Goal: Information Seeking & Learning: Check status

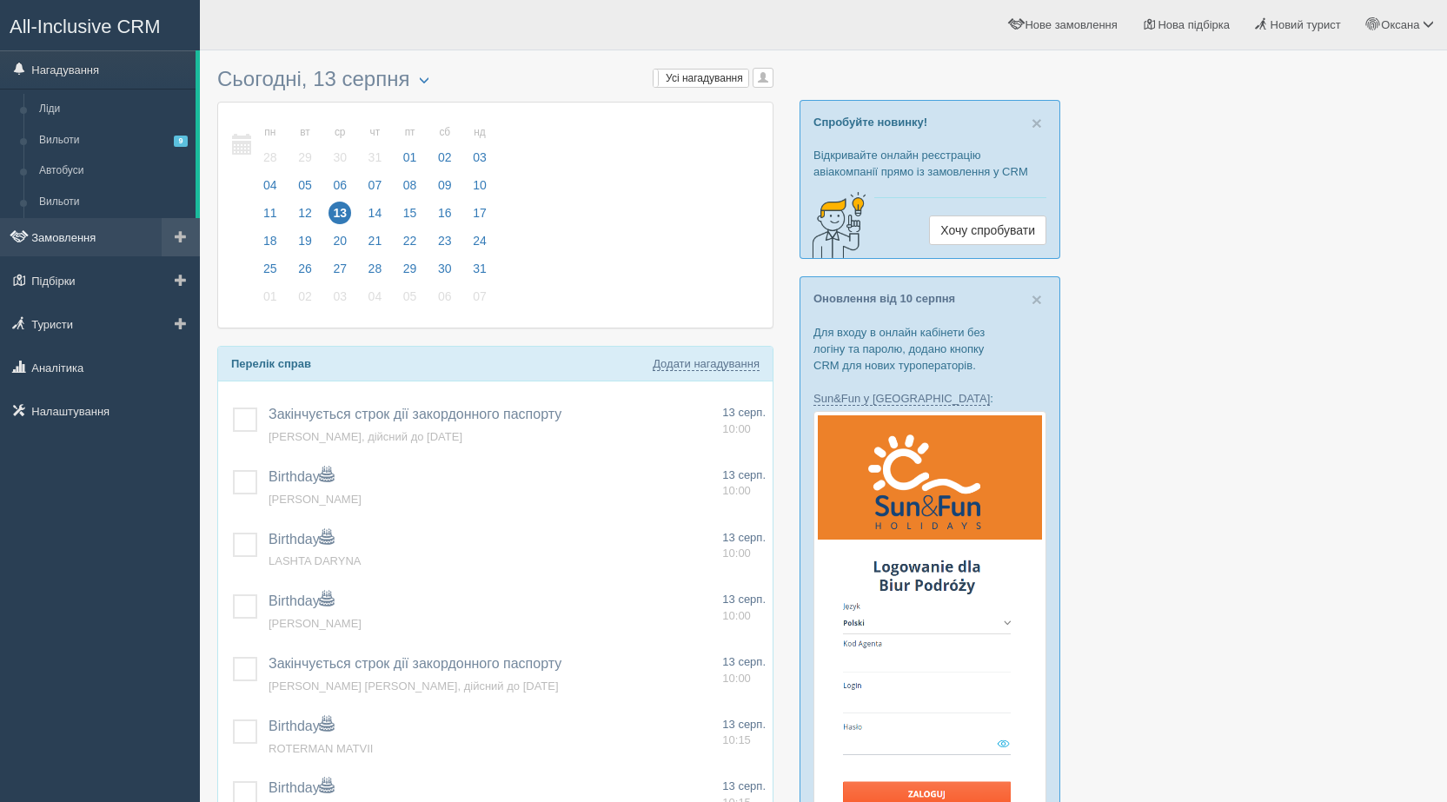
click at [95, 234] on link "Замовлення" at bounding box center [100, 237] width 200 height 38
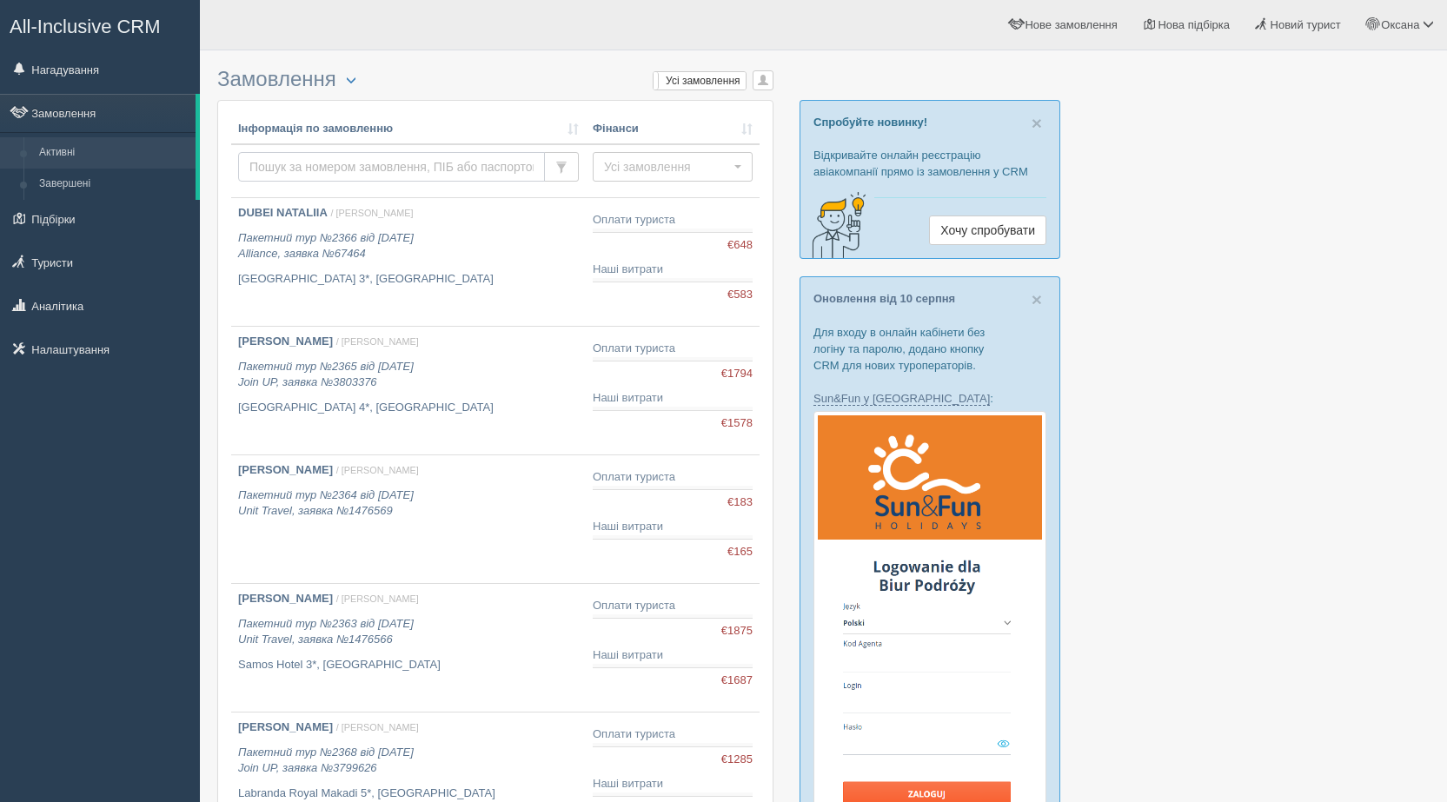
click at [427, 164] on input "text" at bounding box center [391, 167] width 307 height 30
type input "shokaliuk"
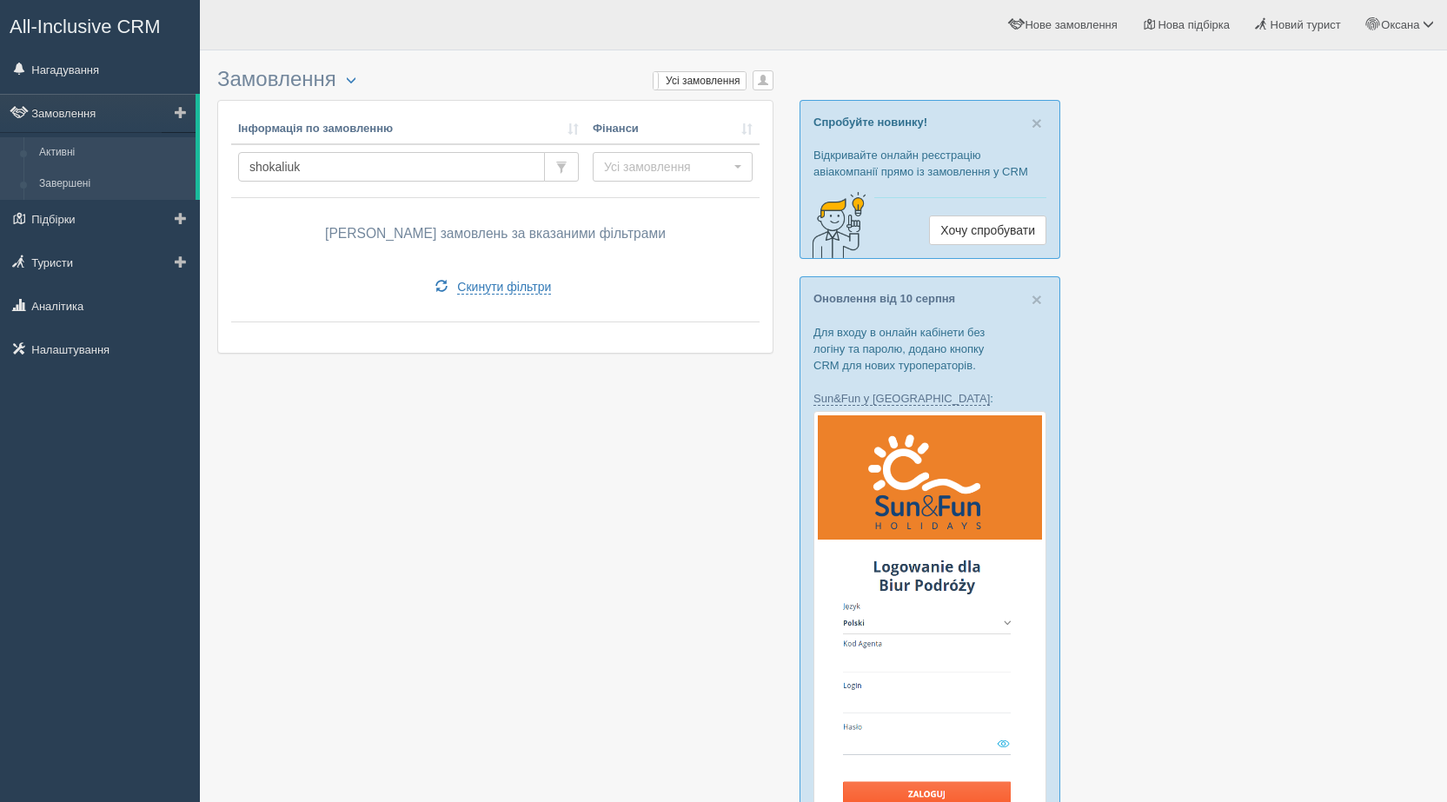
click at [64, 188] on link "Завершені" at bounding box center [113, 184] width 164 height 31
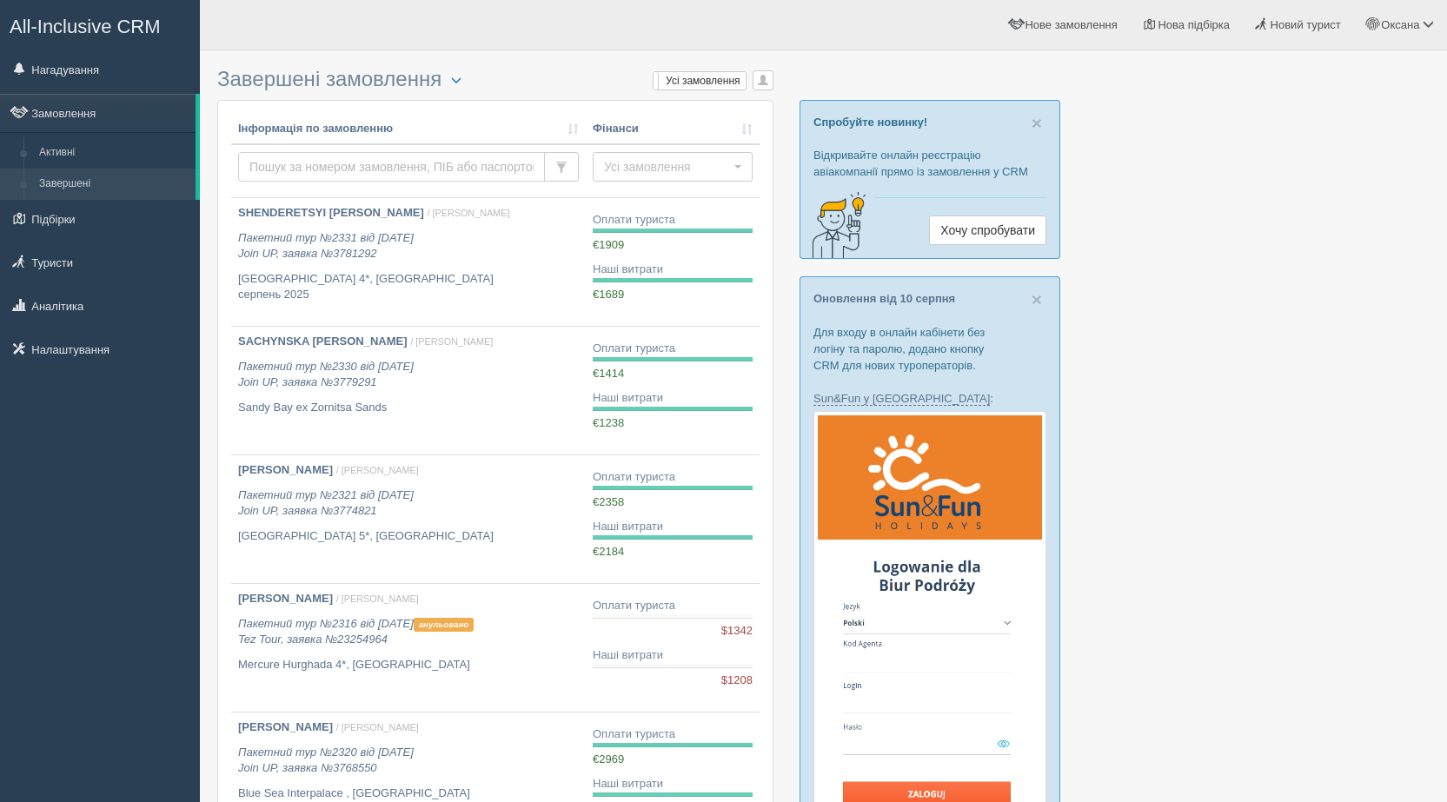
click at [315, 179] on input "text" at bounding box center [391, 167] width 307 height 30
type input "i"
type input "shokaliuk"
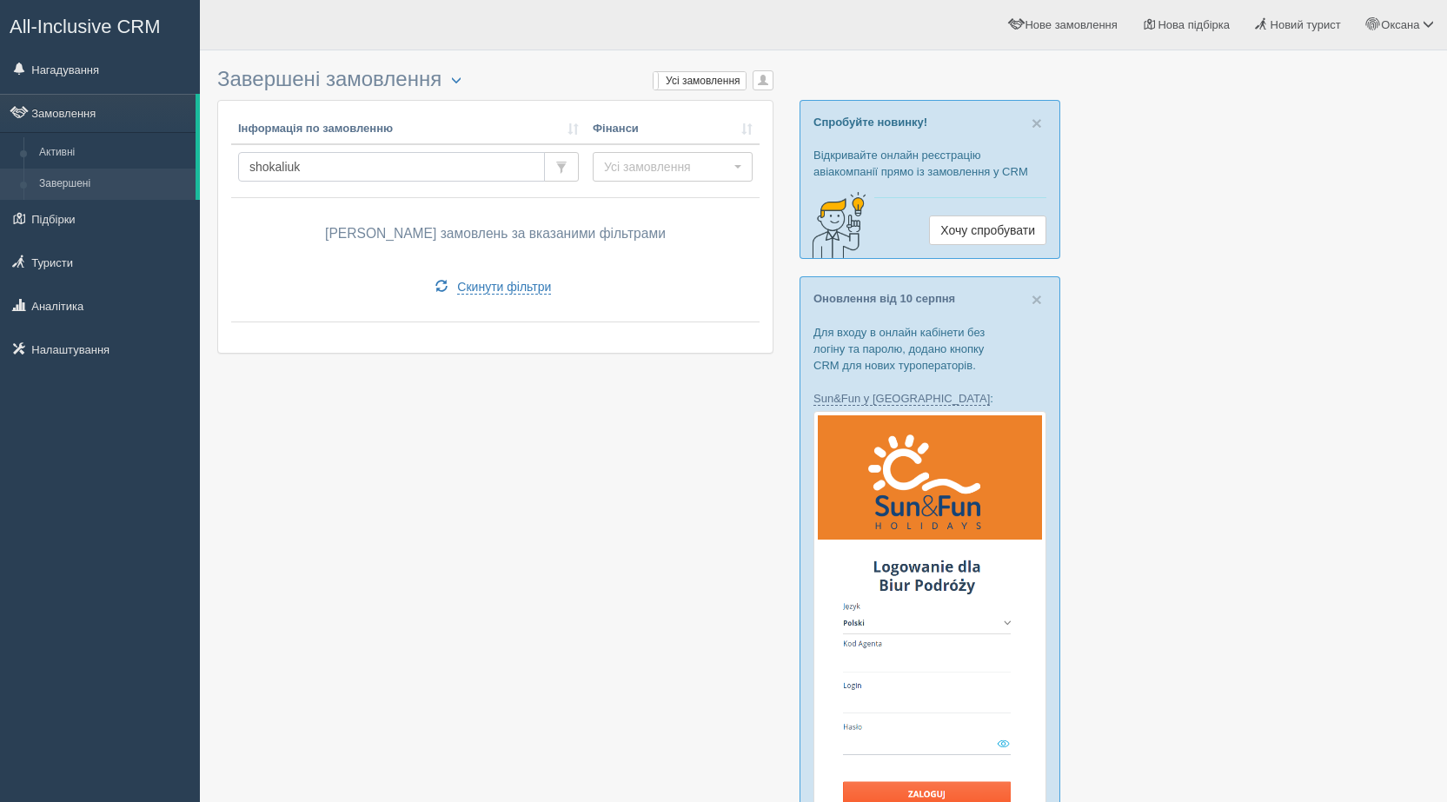
click at [312, 166] on input "shokaliuk" at bounding box center [391, 167] width 307 height 30
type input "shokaluik"
drag, startPoint x: 311, startPoint y: 166, endPoint x: 264, endPoint y: 169, distance: 47.0
click at [264, 169] on input "shokaluik" at bounding box center [391, 167] width 307 height 30
type input "s"
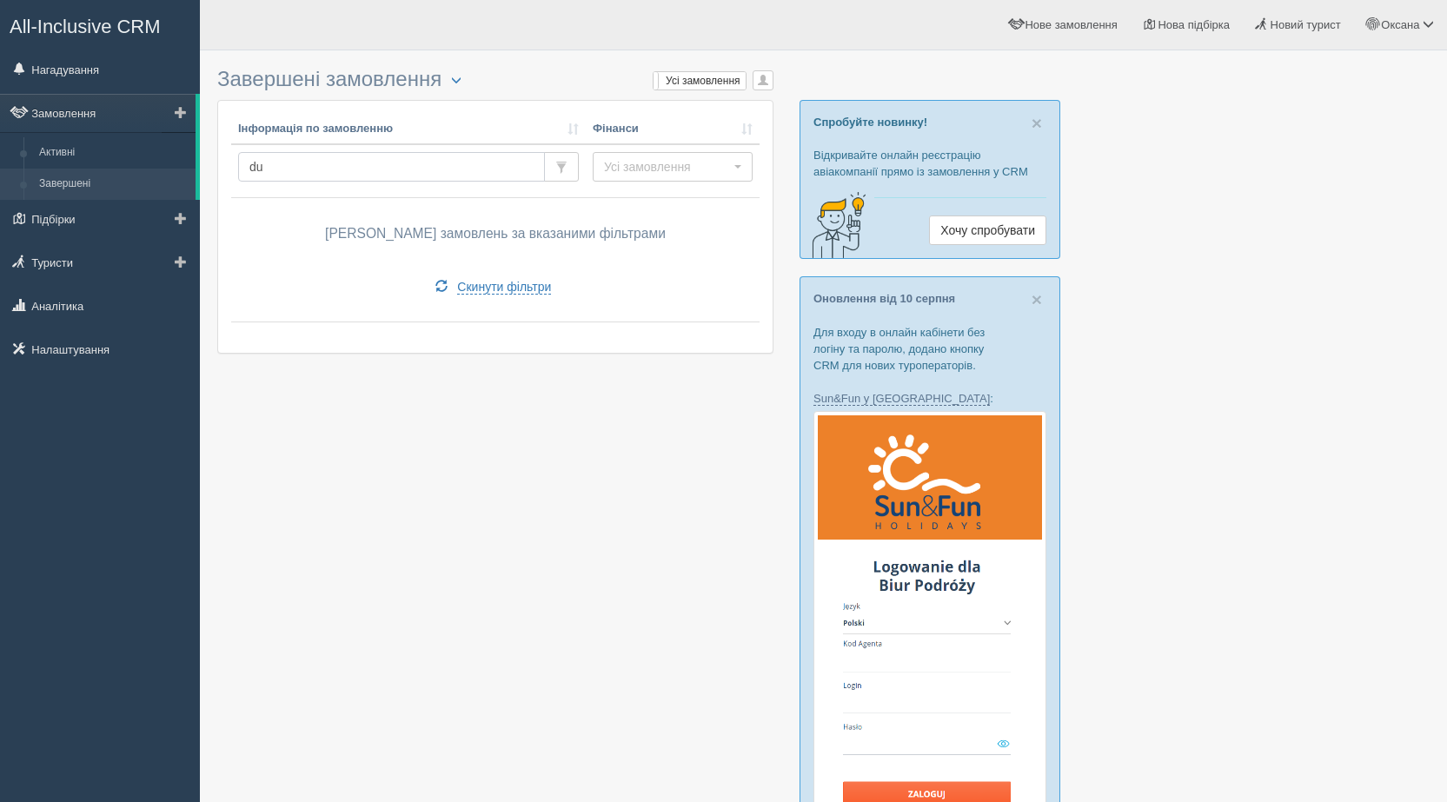
type input "dub"
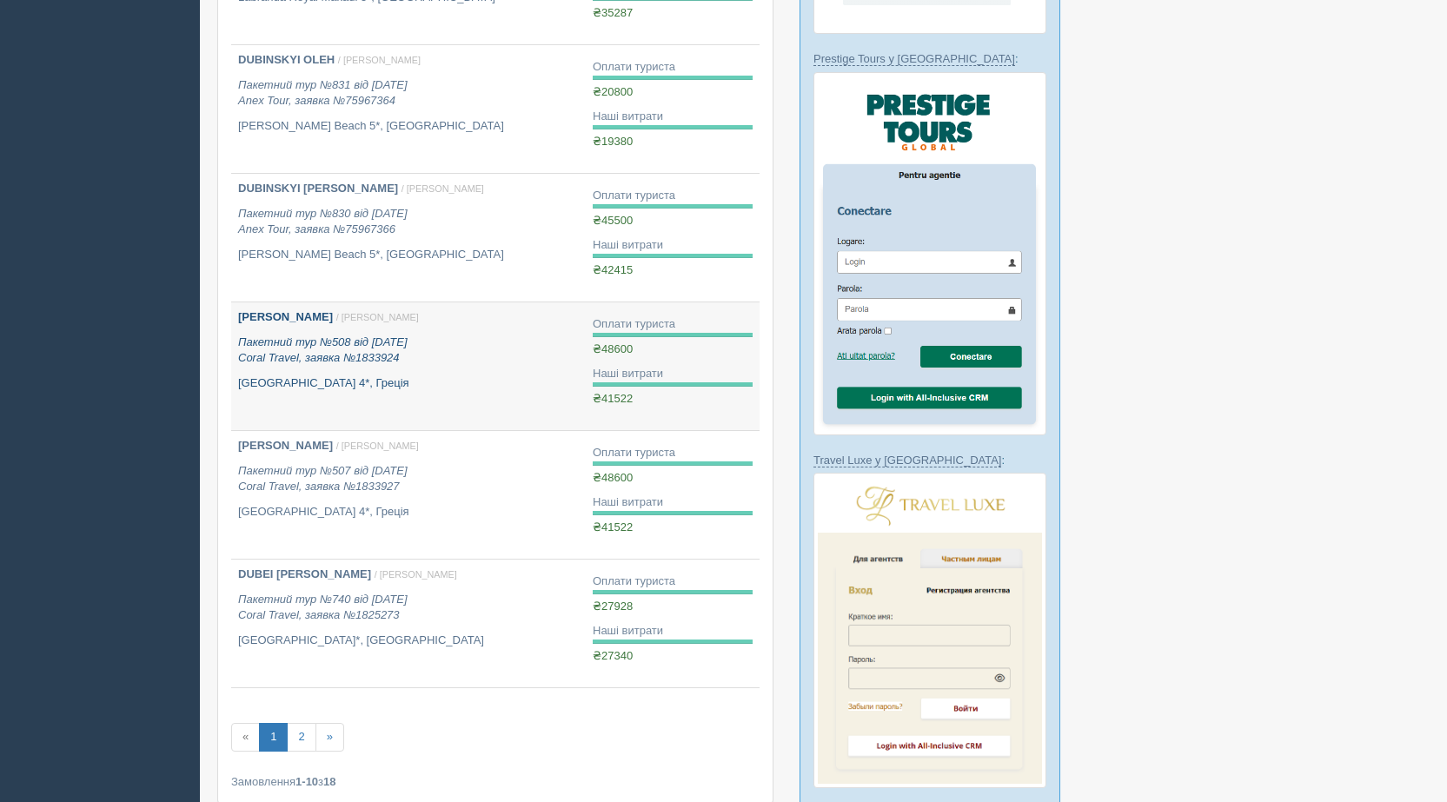
scroll to position [869, 0]
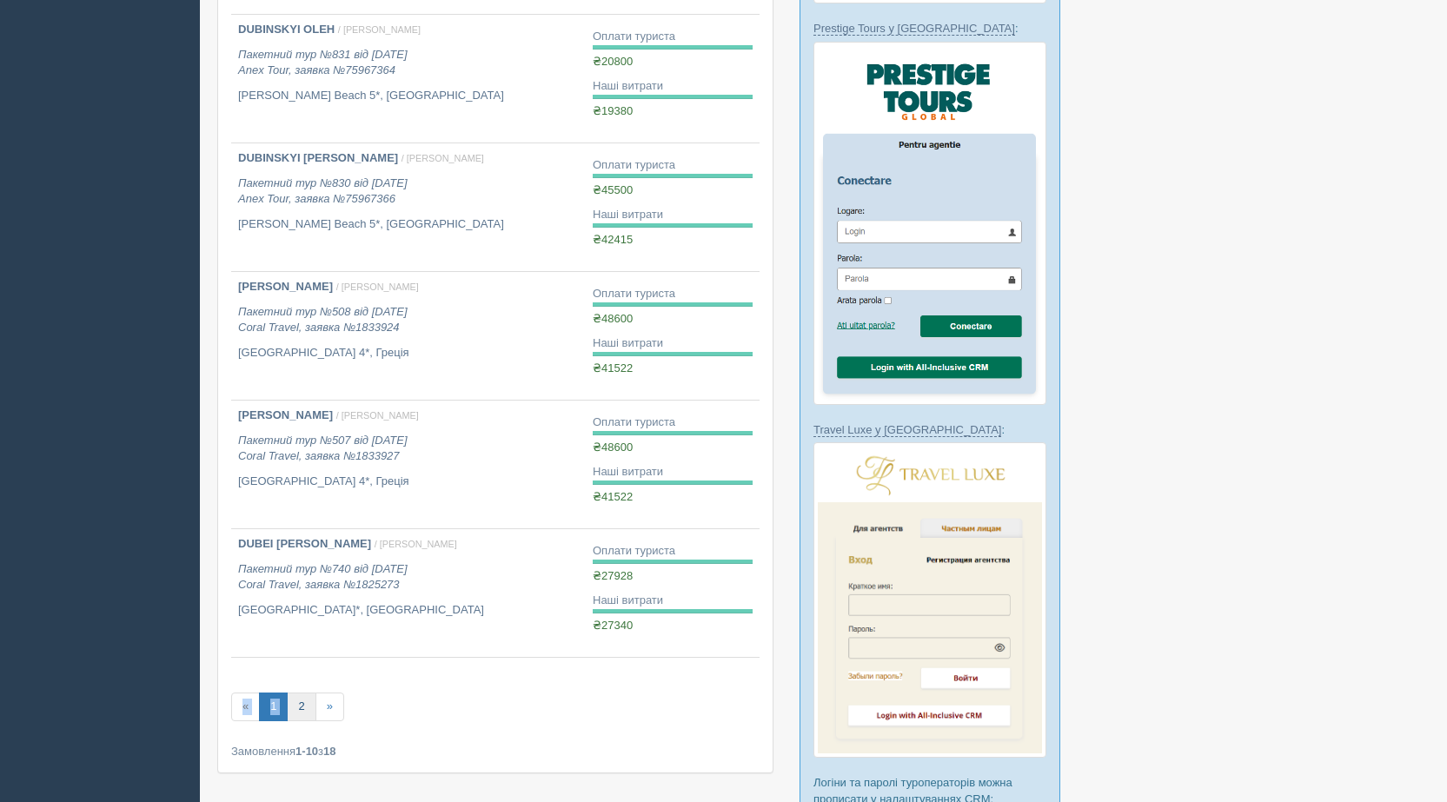
drag, startPoint x: 299, startPoint y: 692, endPoint x: 301, endPoint y: 706, distance: 14.0
click at [297, 706] on div "Інформація по замовленню Фінанси dub Усі замовлення Усі замовлення Прибуткові З…" at bounding box center [495, 2] width 528 height 1515
click at [302, 705] on link "2" at bounding box center [301, 707] width 29 height 29
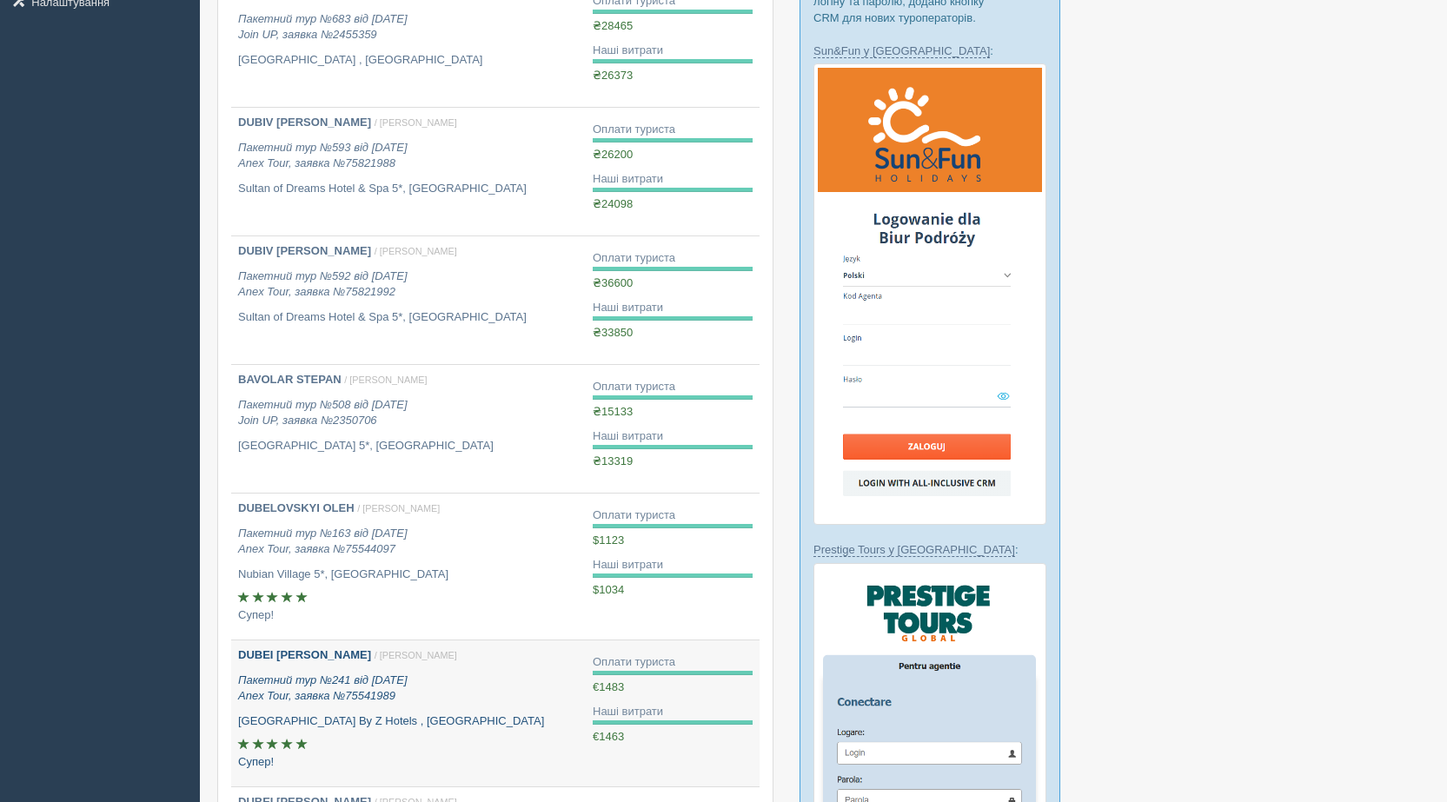
scroll to position [608, 0]
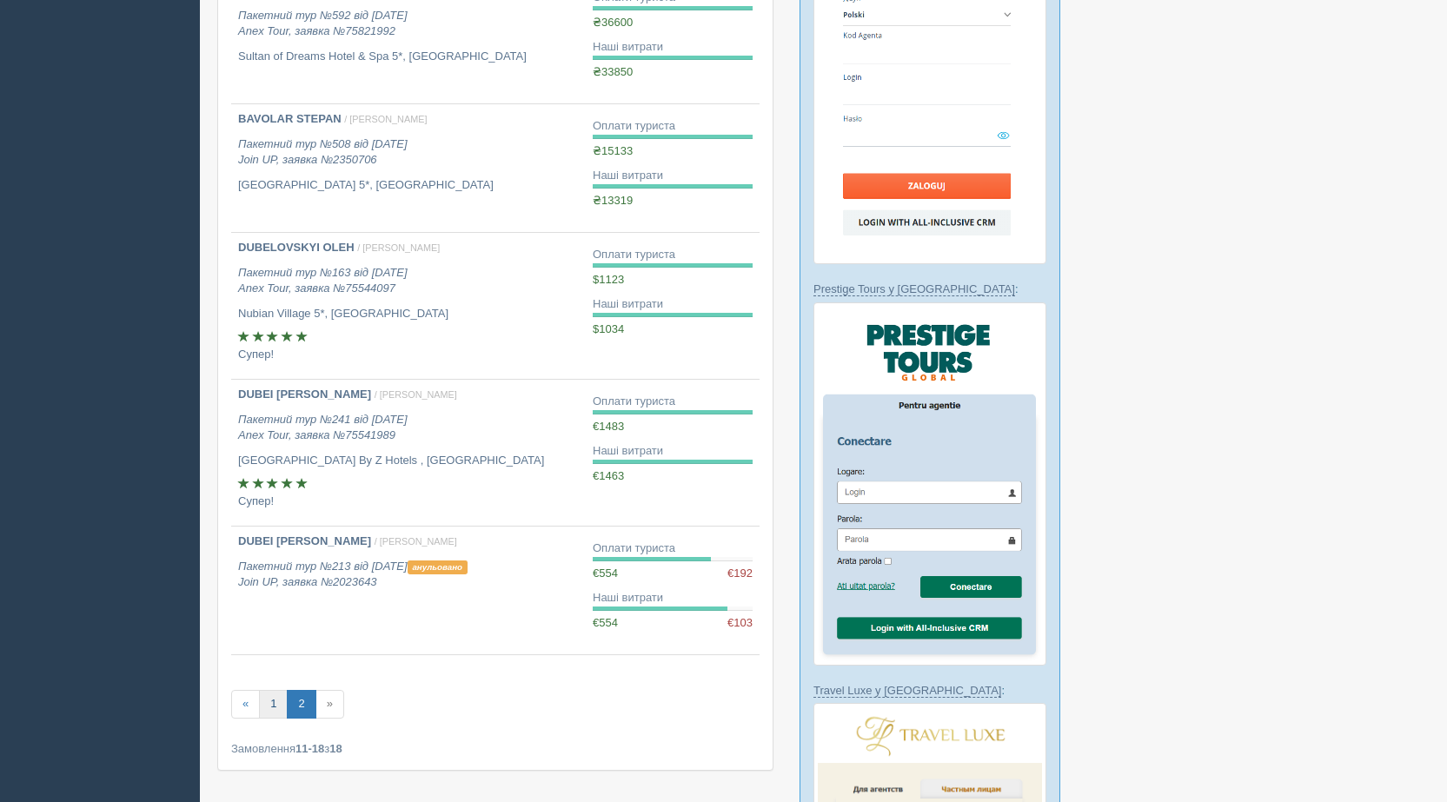
click at [282, 700] on link "1" at bounding box center [273, 704] width 29 height 29
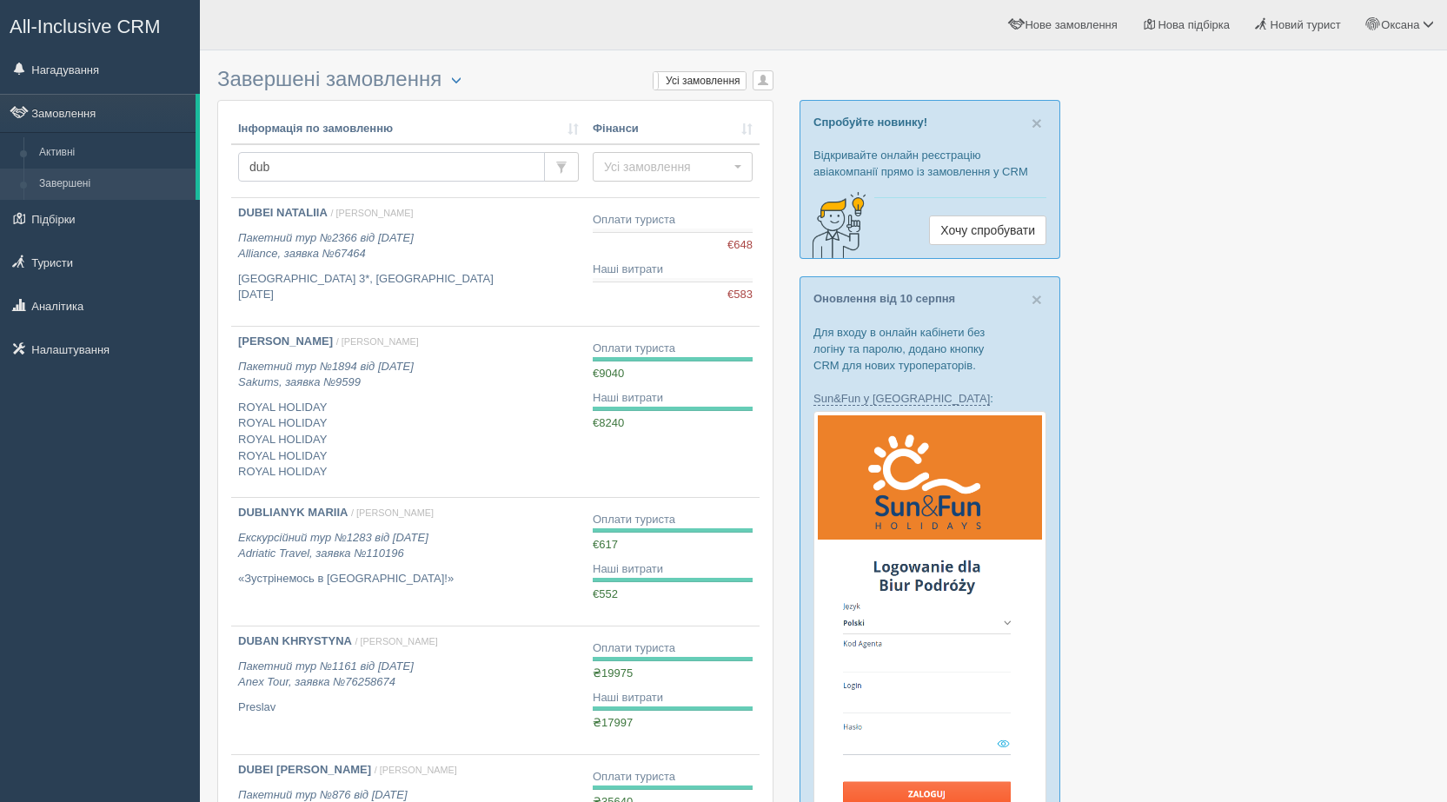
drag, startPoint x: 298, startPoint y: 159, endPoint x: 268, endPoint y: 162, distance: 30.5
click at [268, 162] on input "dub" at bounding box center [391, 167] width 307 height 30
type input "d"
type input "khalovska"
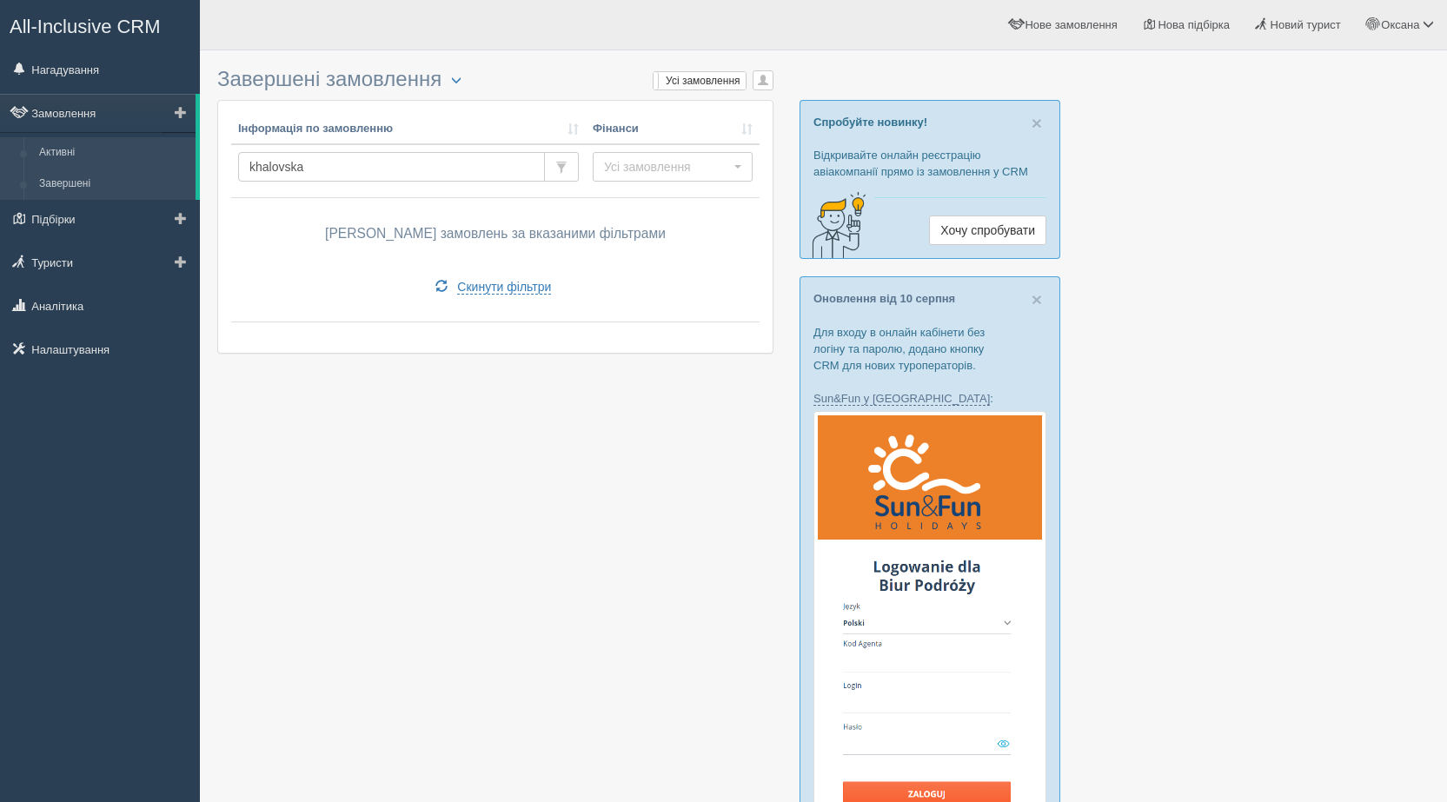
click at [106, 153] on link "Активні" at bounding box center [113, 152] width 164 height 31
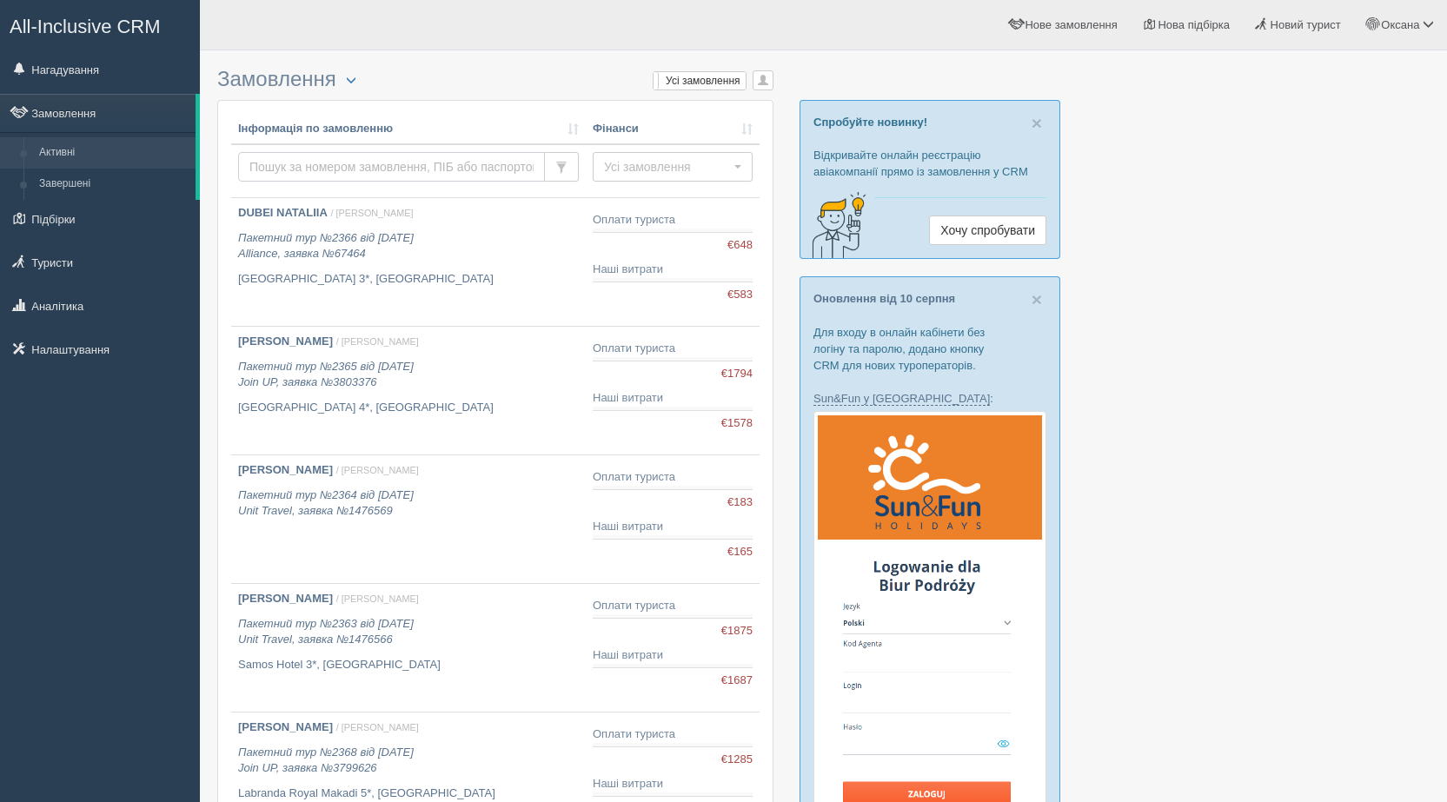
click at [313, 163] on input "text" at bounding box center [391, 167] width 307 height 30
type input "khalovska"
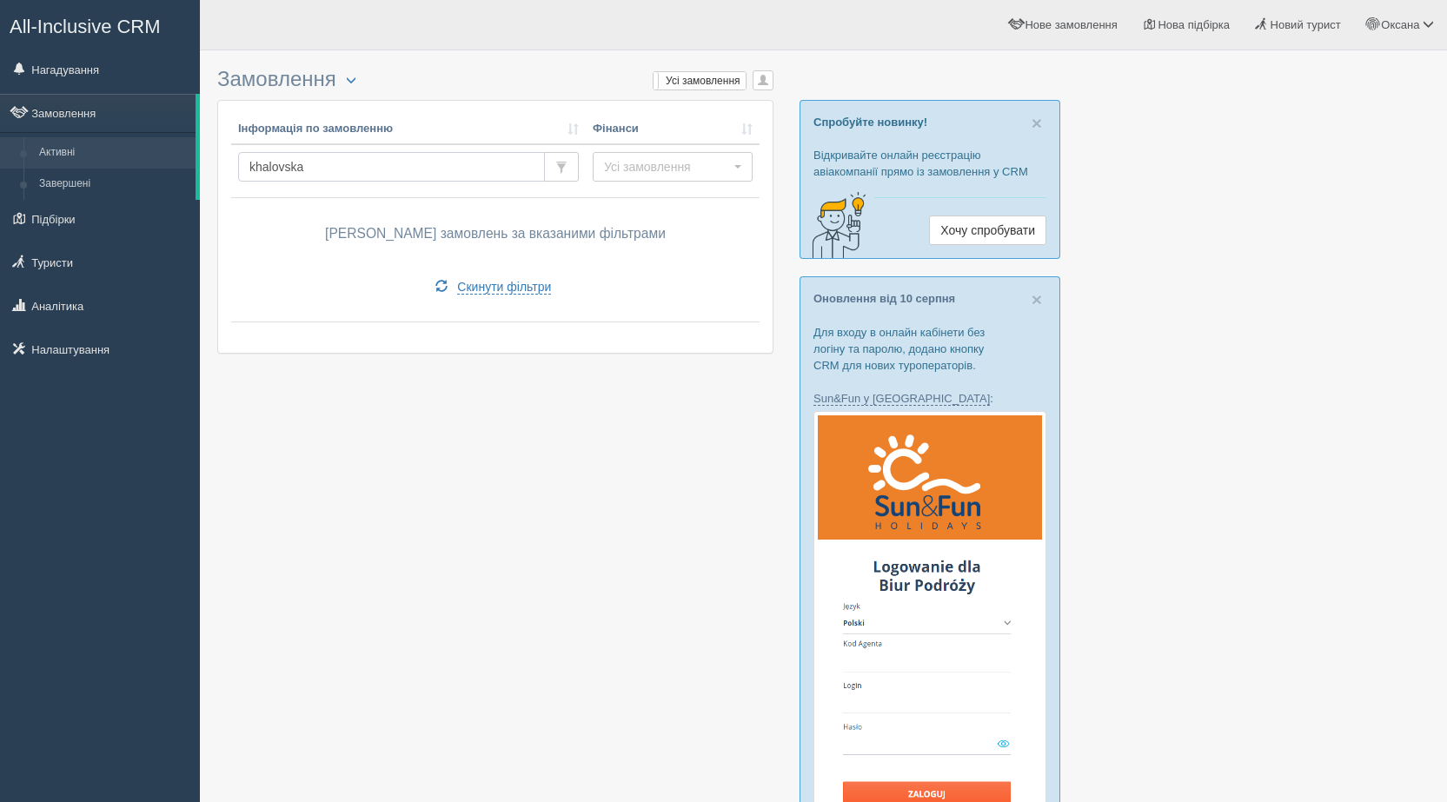
drag, startPoint x: 313, startPoint y: 165, endPoint x: 221, endPoint y: 180, distance: 93.3
click at [221, 180] on div "Інформація по замовленню Фінанси khalovska Усі замовлення Усі замовлення Прибут…" at bounding box center [495, 227] width 554 height 252
type input "shokaliuk"
drag, startPoint x: 322, startPoint y: 168, endPoint x: 231, endPoint y: 167, distance: 91.3
click at [231, 167] on td "shokaliuk" at bounding box center [408, 171] width 355 height 54
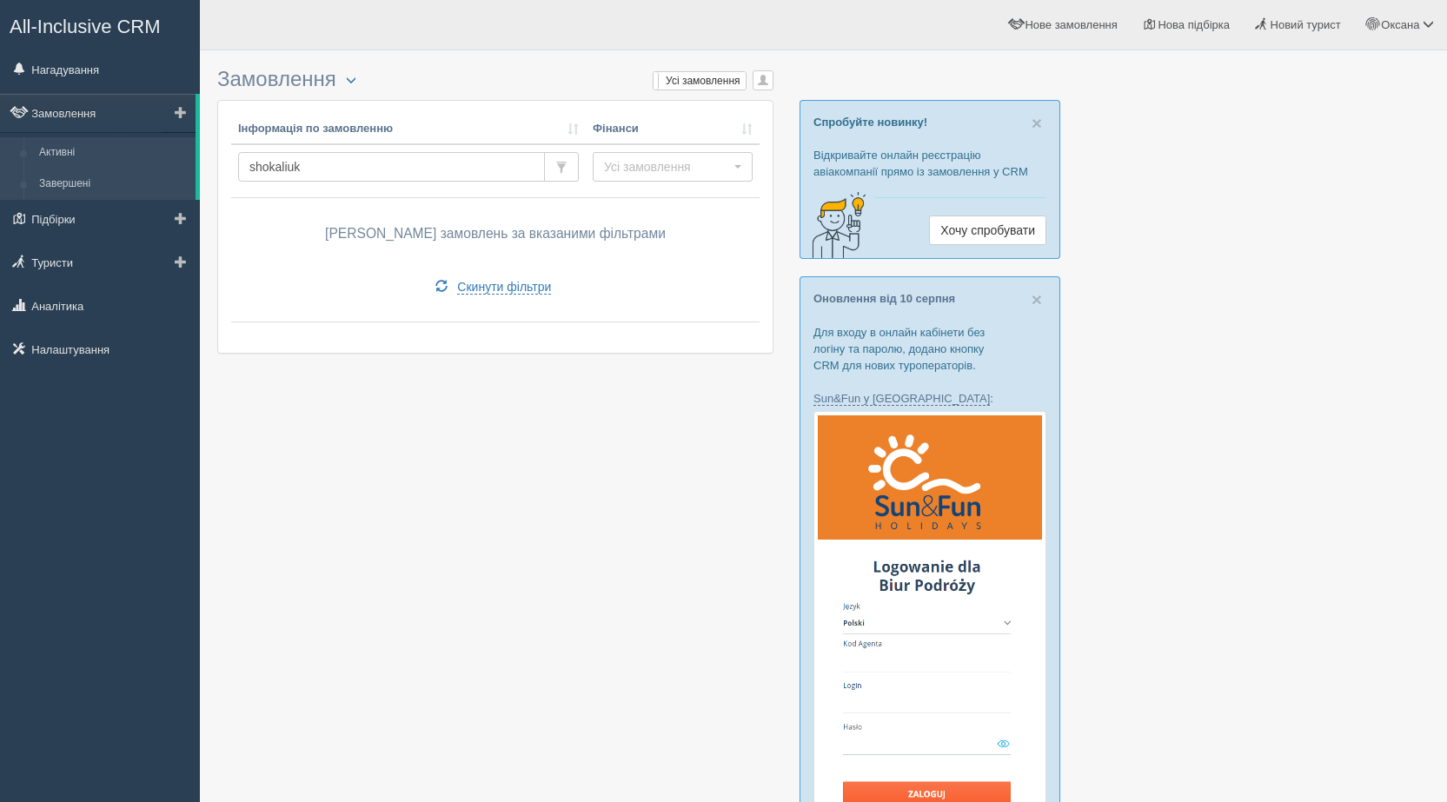
click at [88, 176] on link "Завершені" at bounding box center [113, 184] width 164 height 31
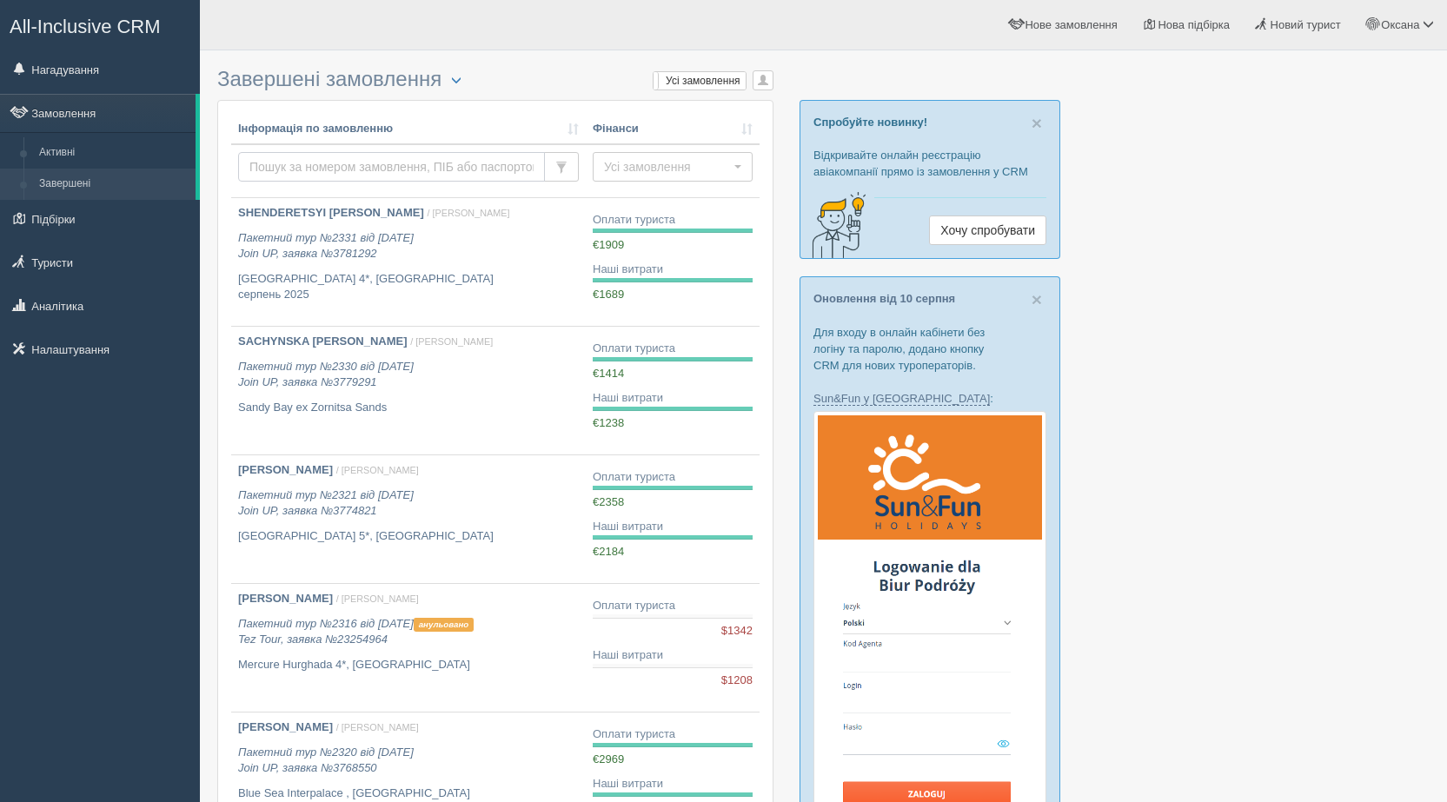
click at [314, 173] on input "text" at bounding box center [391, 167] width 307 height 30
paste input "shokaliuk"
type input "shokaliuk"
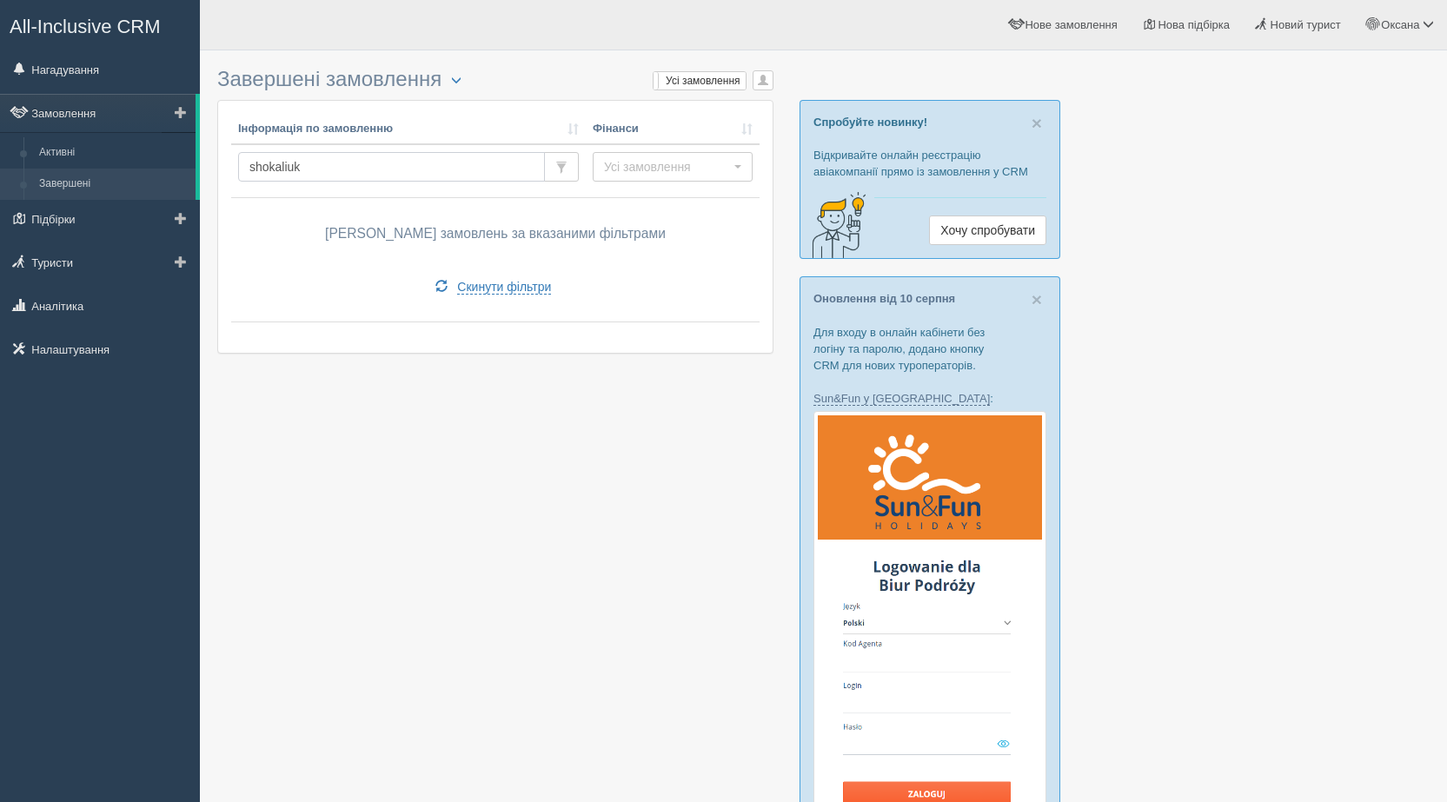
drag, startPoint x: 360, startPoint y: 165, endPoint x: 193, endPoint y: 176, distance: 167.2
click at [122, 206] on link "Підбірки" at bounding box center [100, 219] width 200 height 38
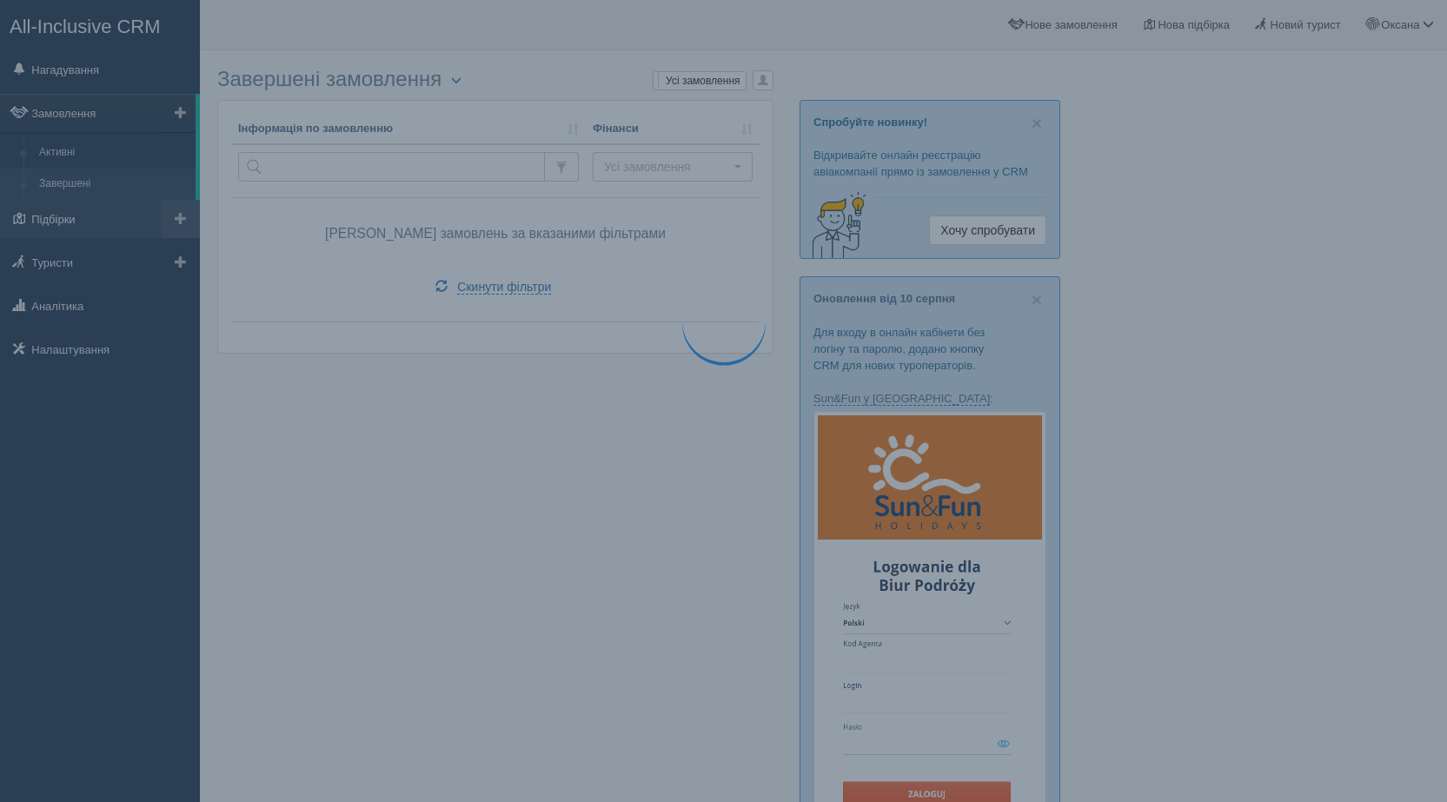
click at [122, 206] on link "Підбірки" at bounding box center [100, 219] width 200 height 38
click at [112, 254] on link "Туристи" at bounding box center [100, 262] width 200 height 38
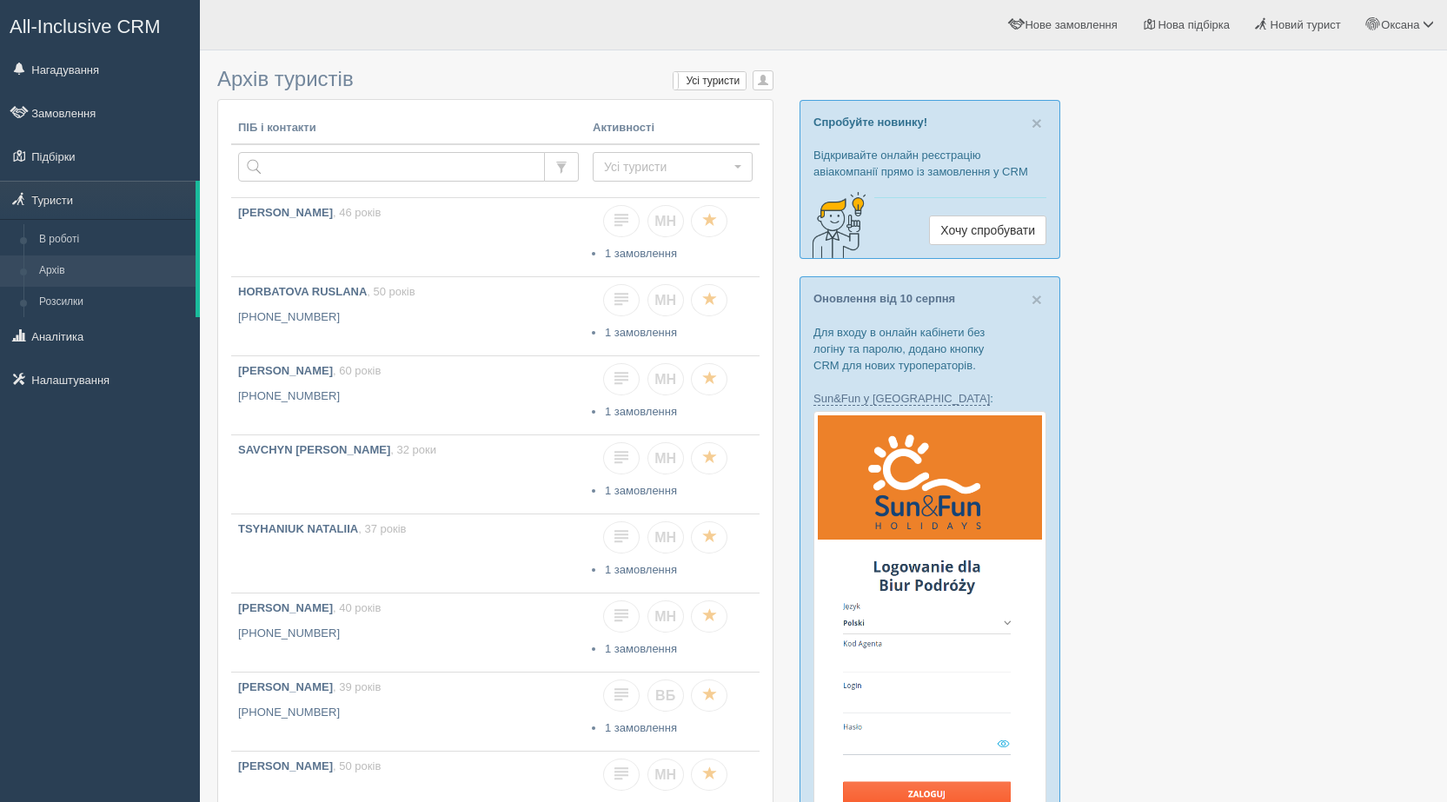
click at [293, 161] on input "text" at bounding box center [391, 167] width 307 height 30
type input "dub"
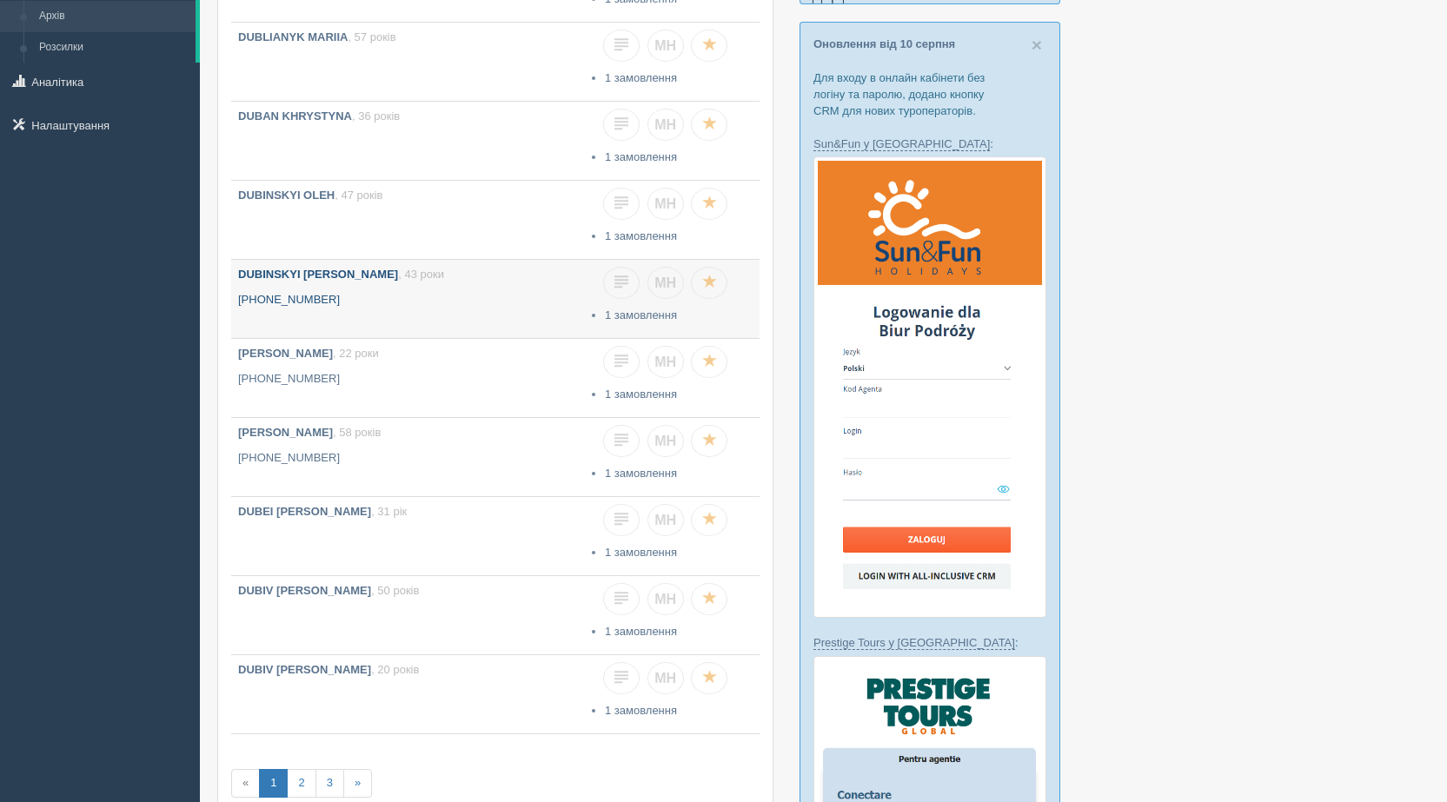
scroll to position [348, 0]
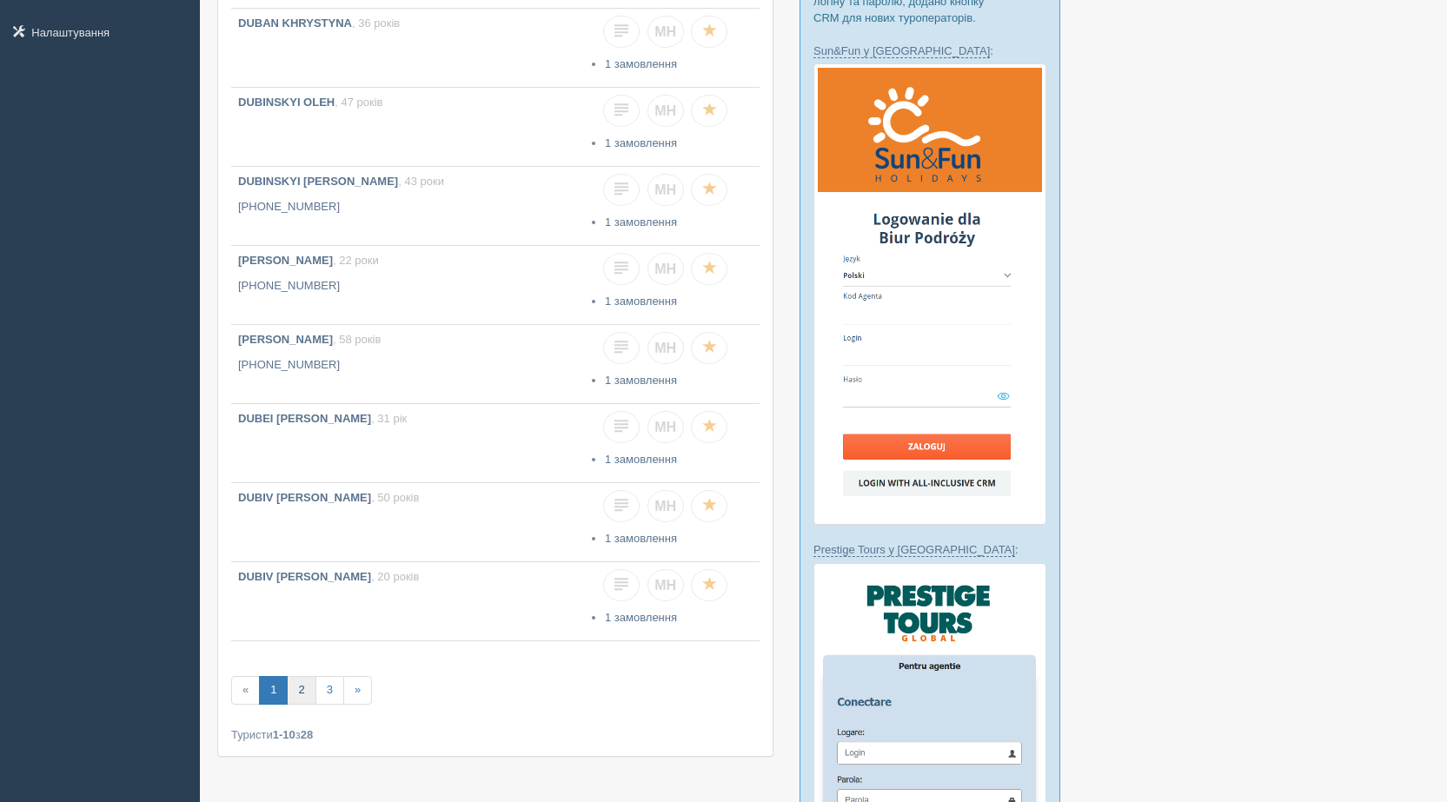
click at [302, 688] on link "2" at bounding box center [301, 690] width 29 height 29
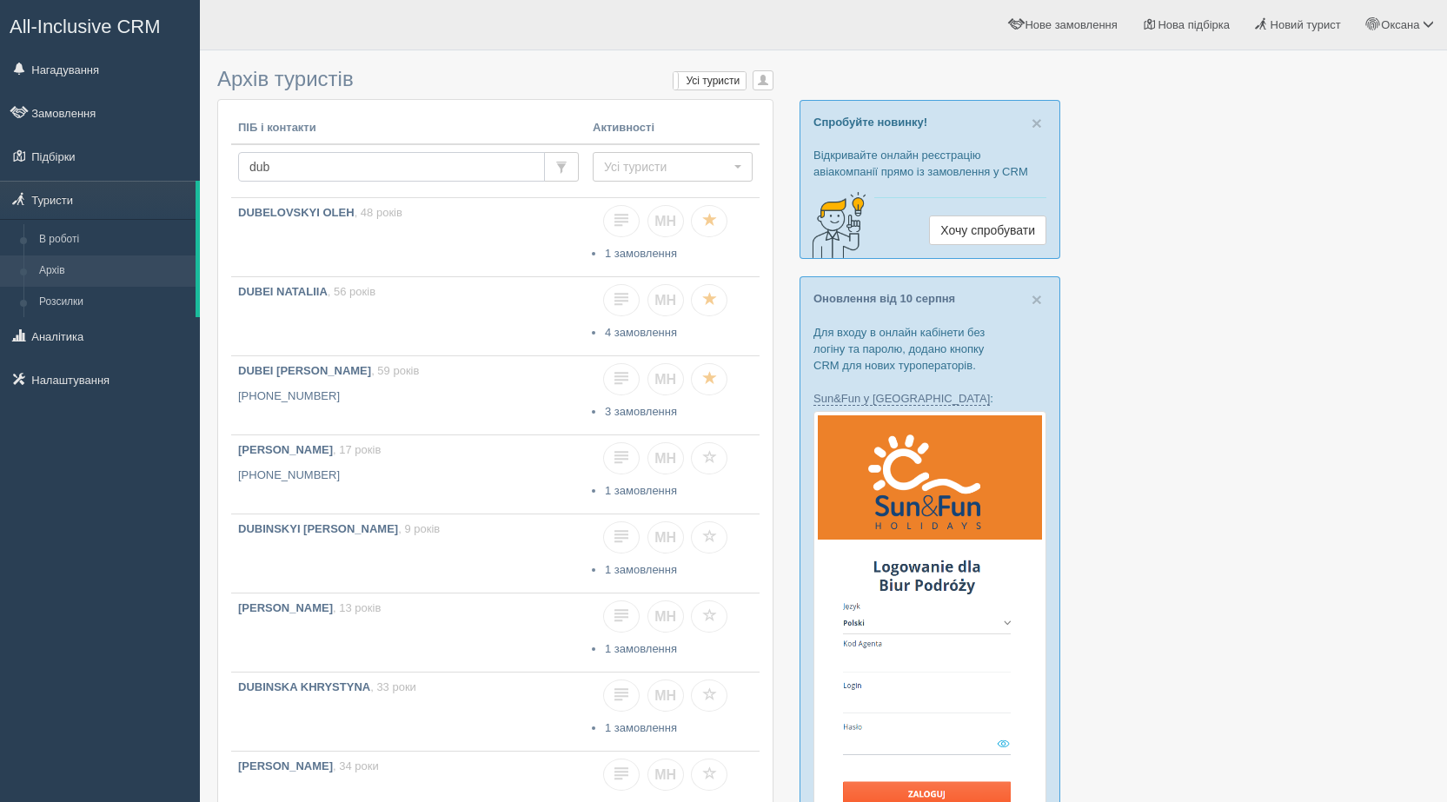
drag, startPoint x: 323, startPoint y: 161, endPoint x: 251, endPoint y: 163, distance: 72.2
click at [251, 163] on input "dub" at bounding box center [391, 167] width 307 height 30
type input "shokaliuk"
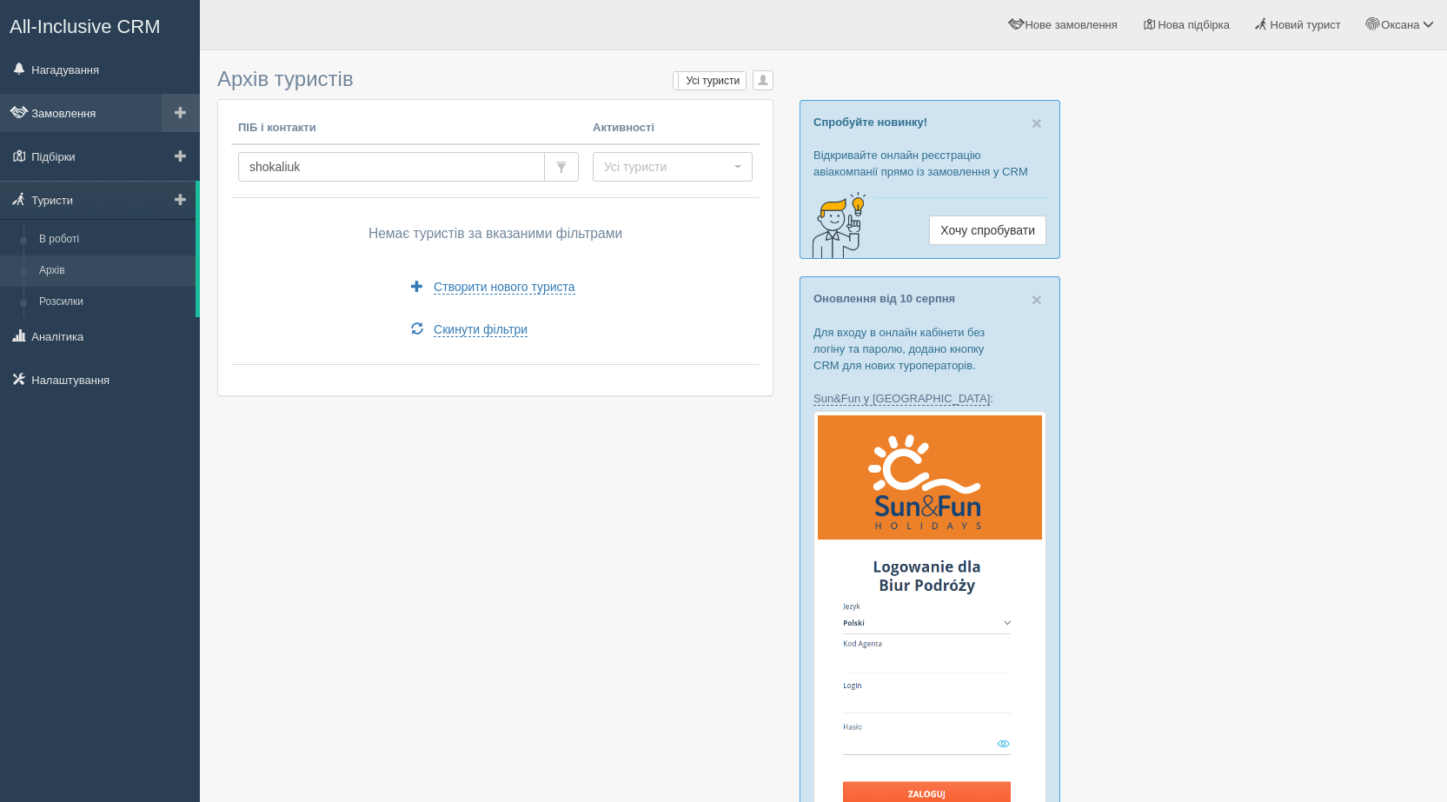
click at [61, 103] on link "Замовлення" at bounding box center [100, 113] width 200 height 38
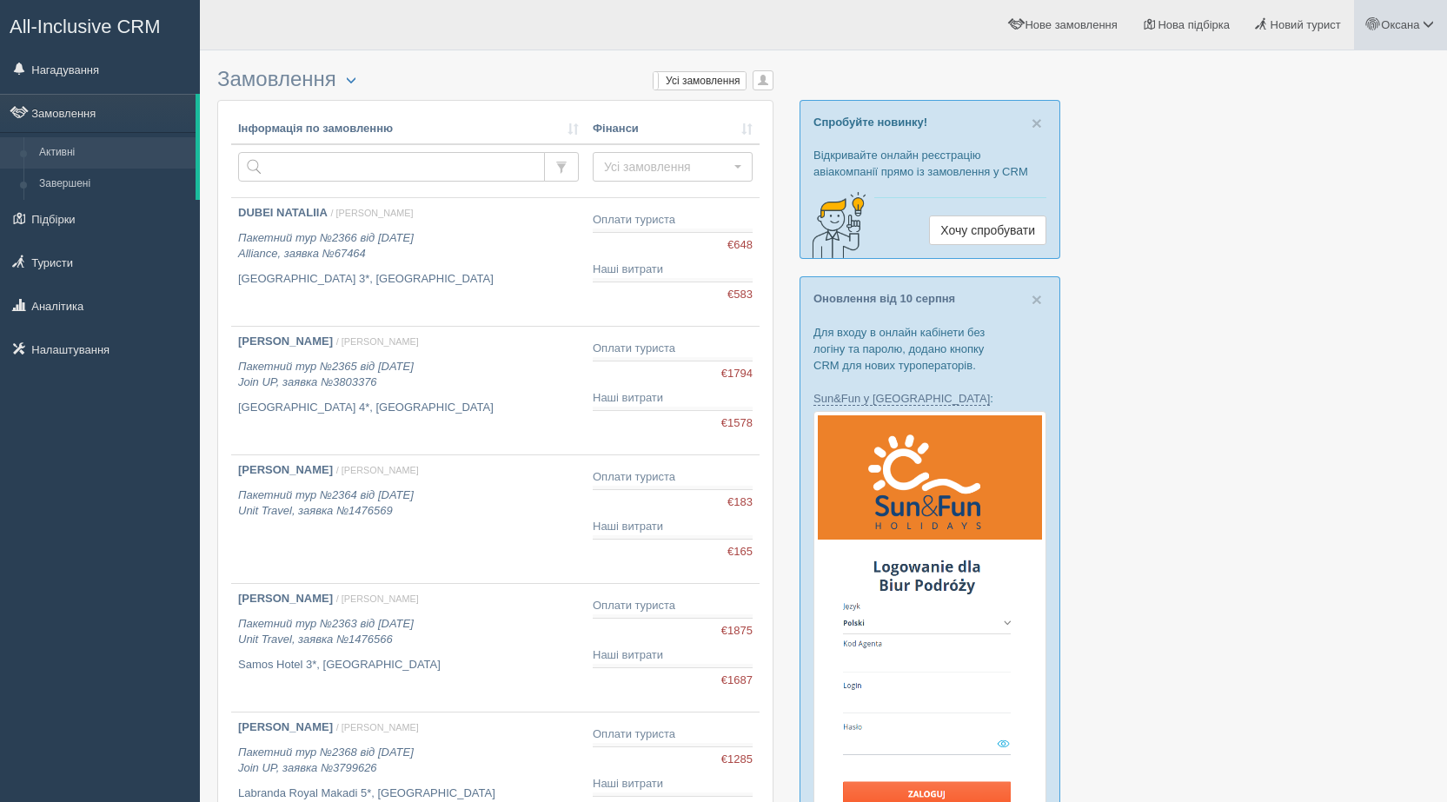
click at [1403, 31] on link "Оксана" at bounding box center [1400, 25] width 93 height 50
click at [1302, 227] on link "Вихід" at bounding box center [1351, 225] width 189 height 37
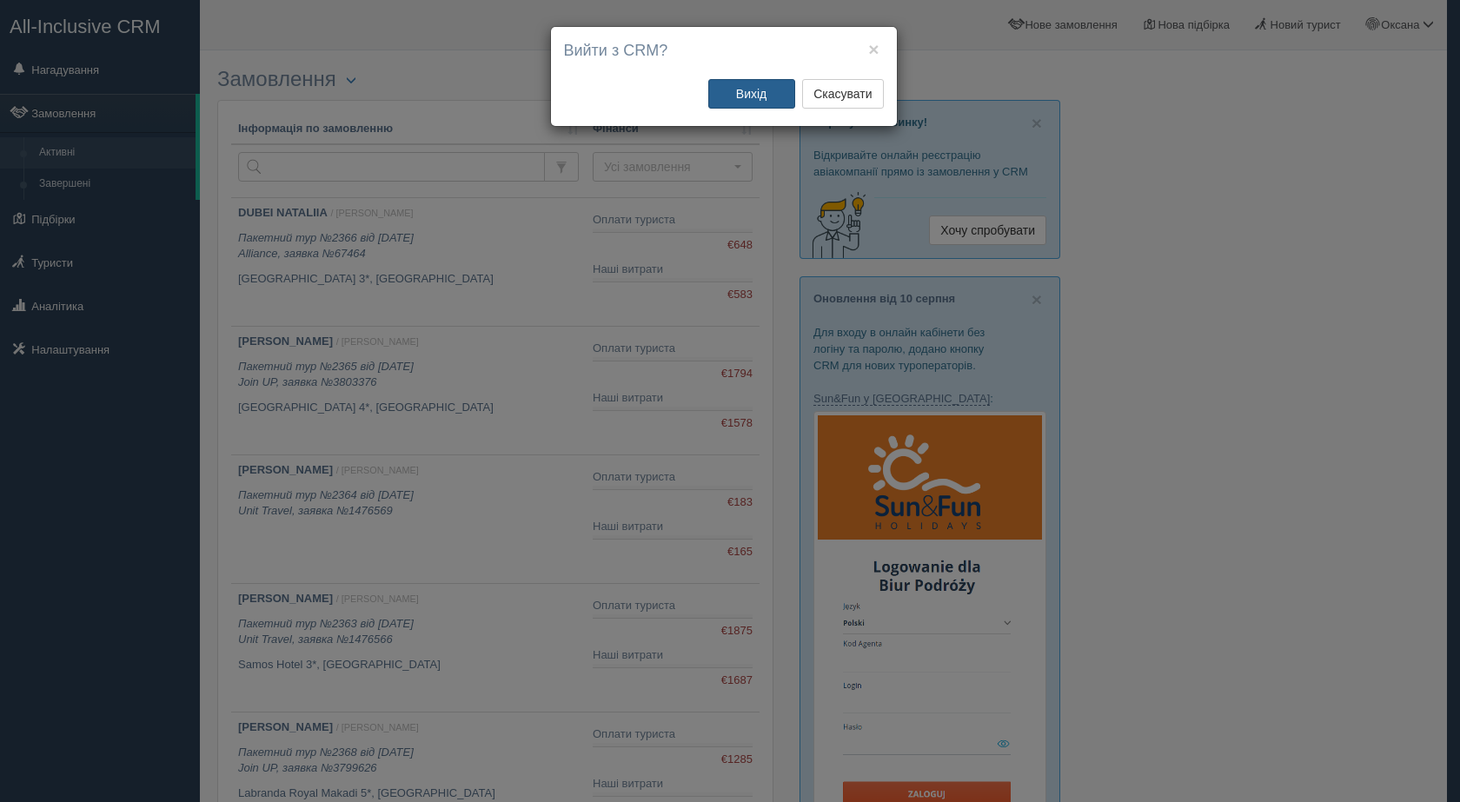
click at [766, 106] on button "Вихід" at bounding box center [751, 94] width 87 height 30
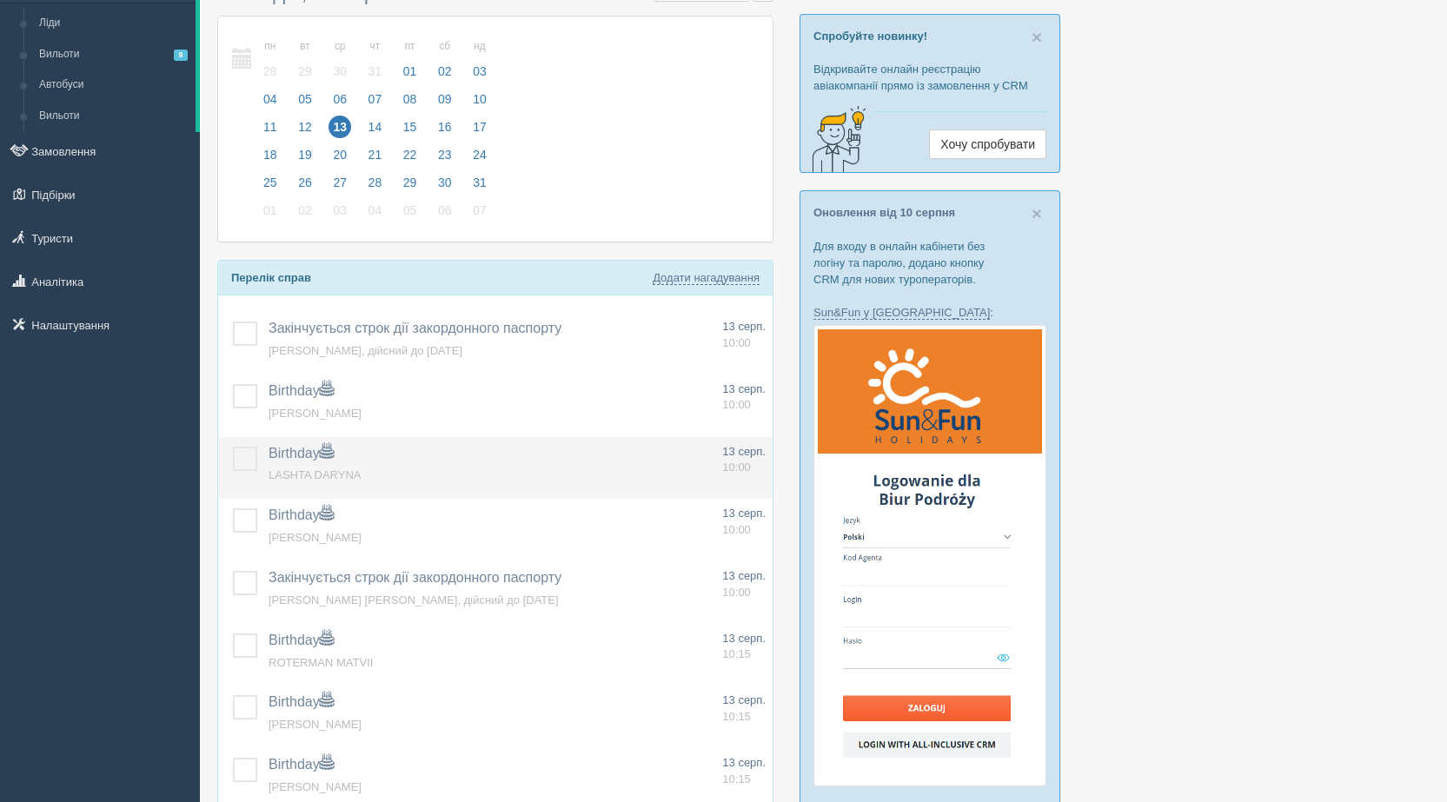
scroll to position [87, 0]
click at [233, 446] on label at bounding box center [233, 446] width 0 height 0
click at [0, 0] on input "checkbox" at bounding box center [0, 0] width 0 height 0
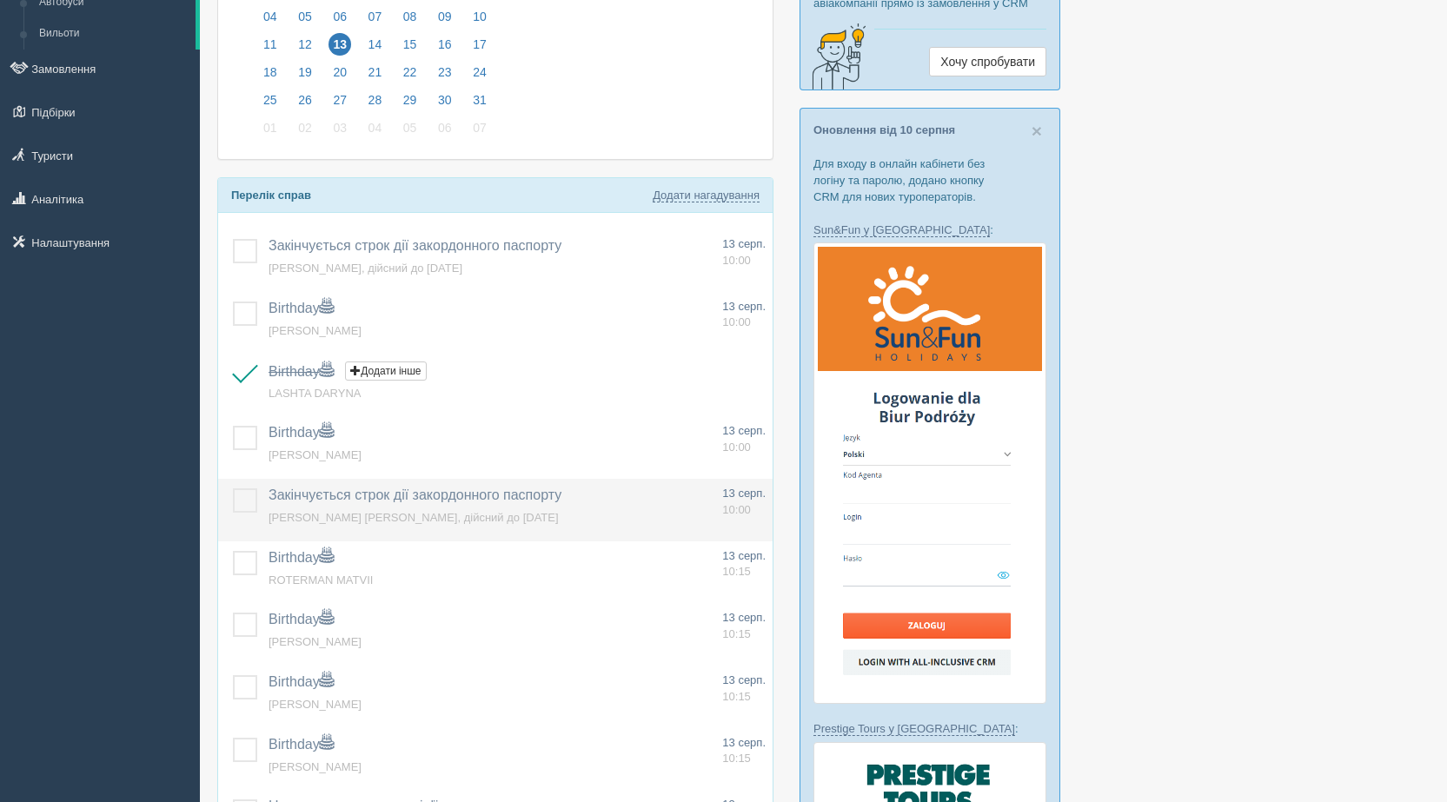
scroll to position [261, 0]
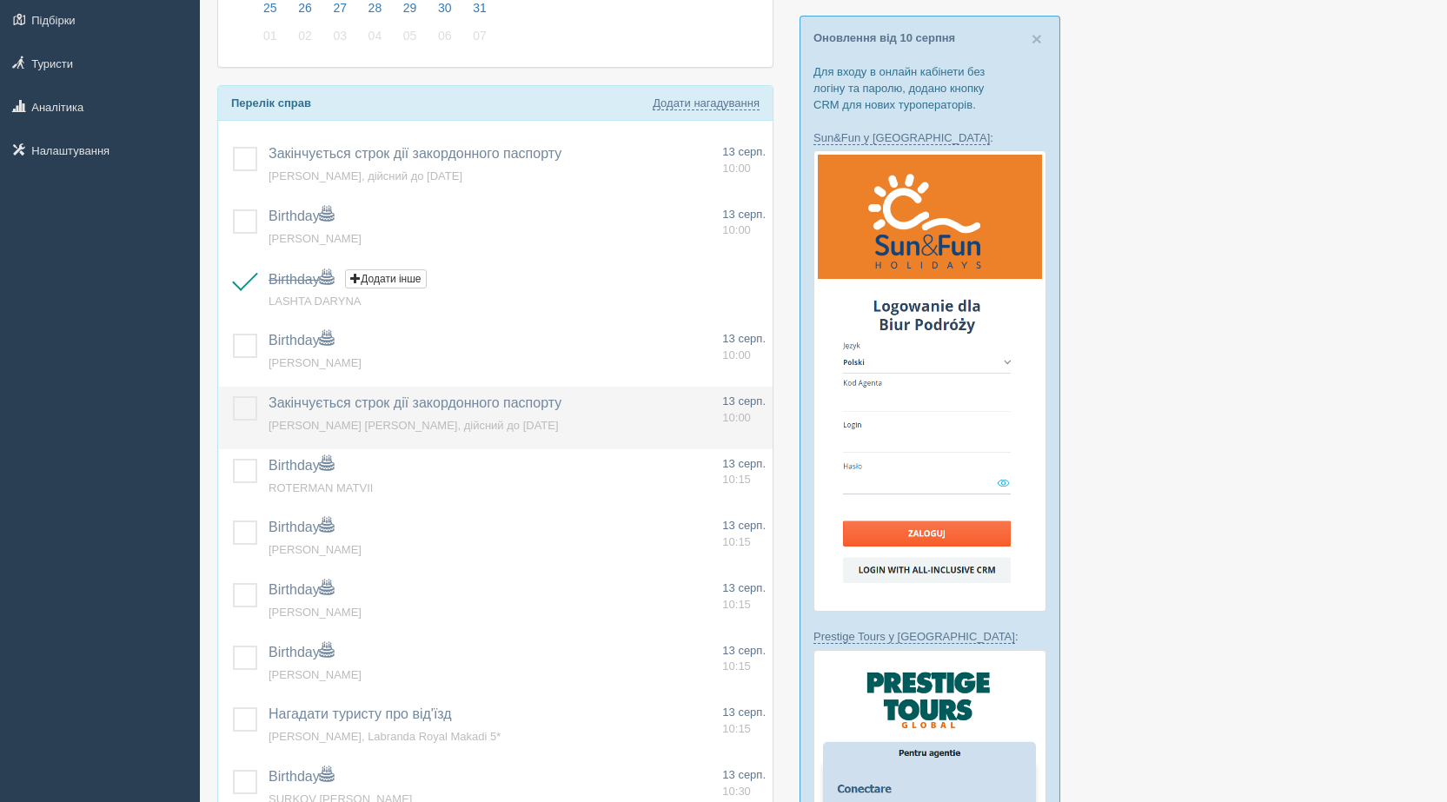
click at [233, 396] on label at bounding box center [233, 396] width 0 height 0
click at [0, 0] on input "checkbox" at bounding box center [0, 0] width 0 height 0
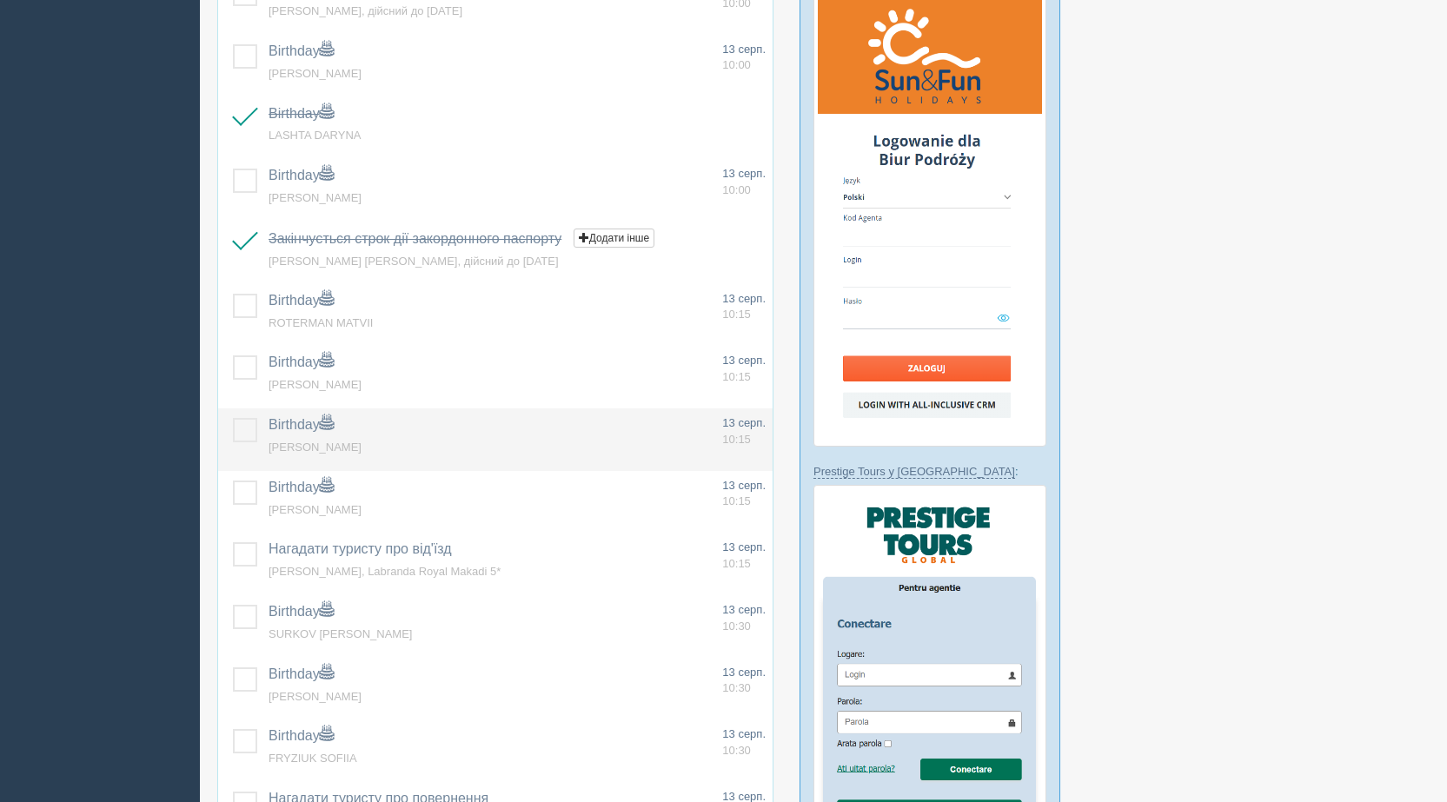
scroll to position [435, 0]
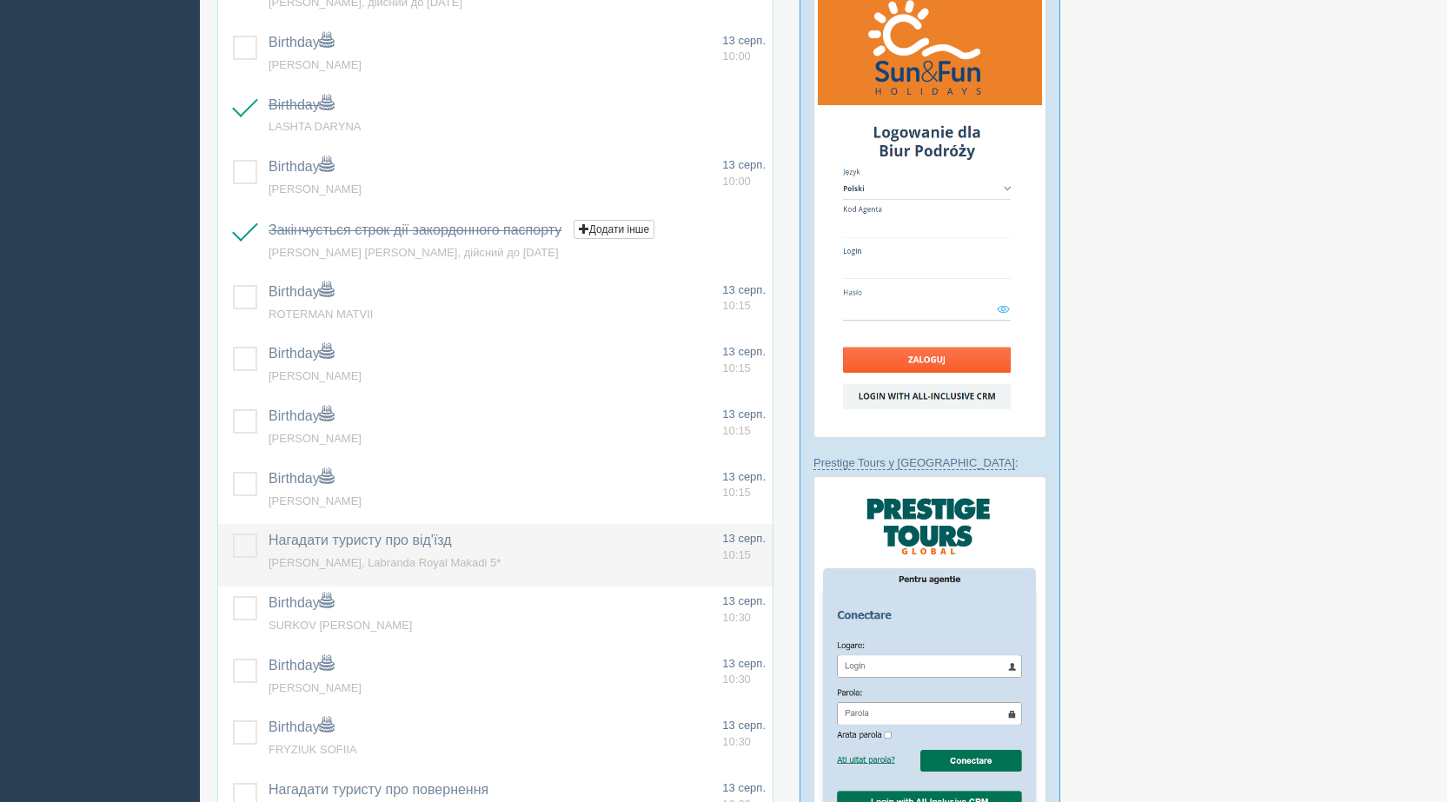
click at [233, 534] on label at bounding box center [233, 534] width 0 height 0
click at [0, 0] on input "checkbox" at bounding box center [0, 0] width 0 height 0
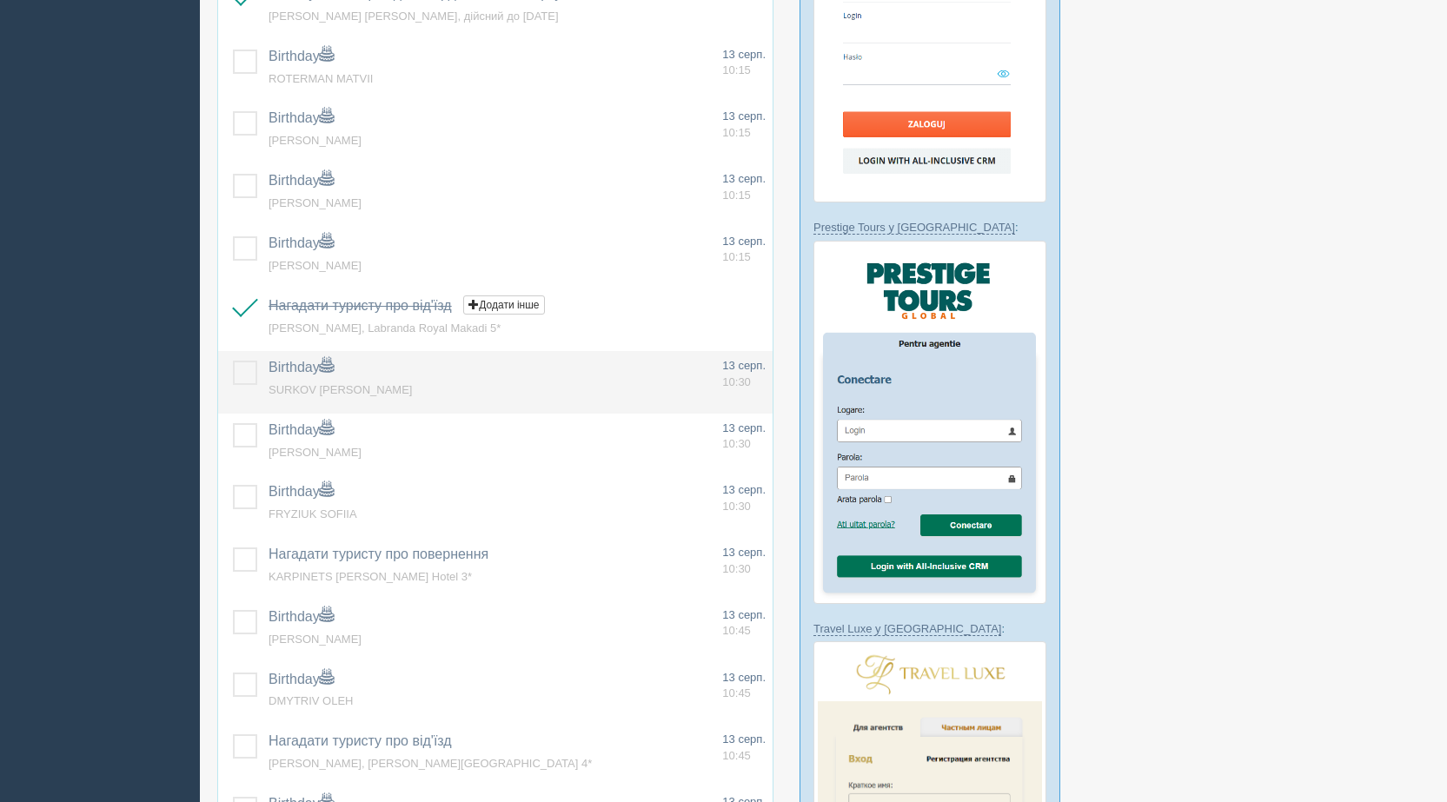
scroll to position [782, 0]
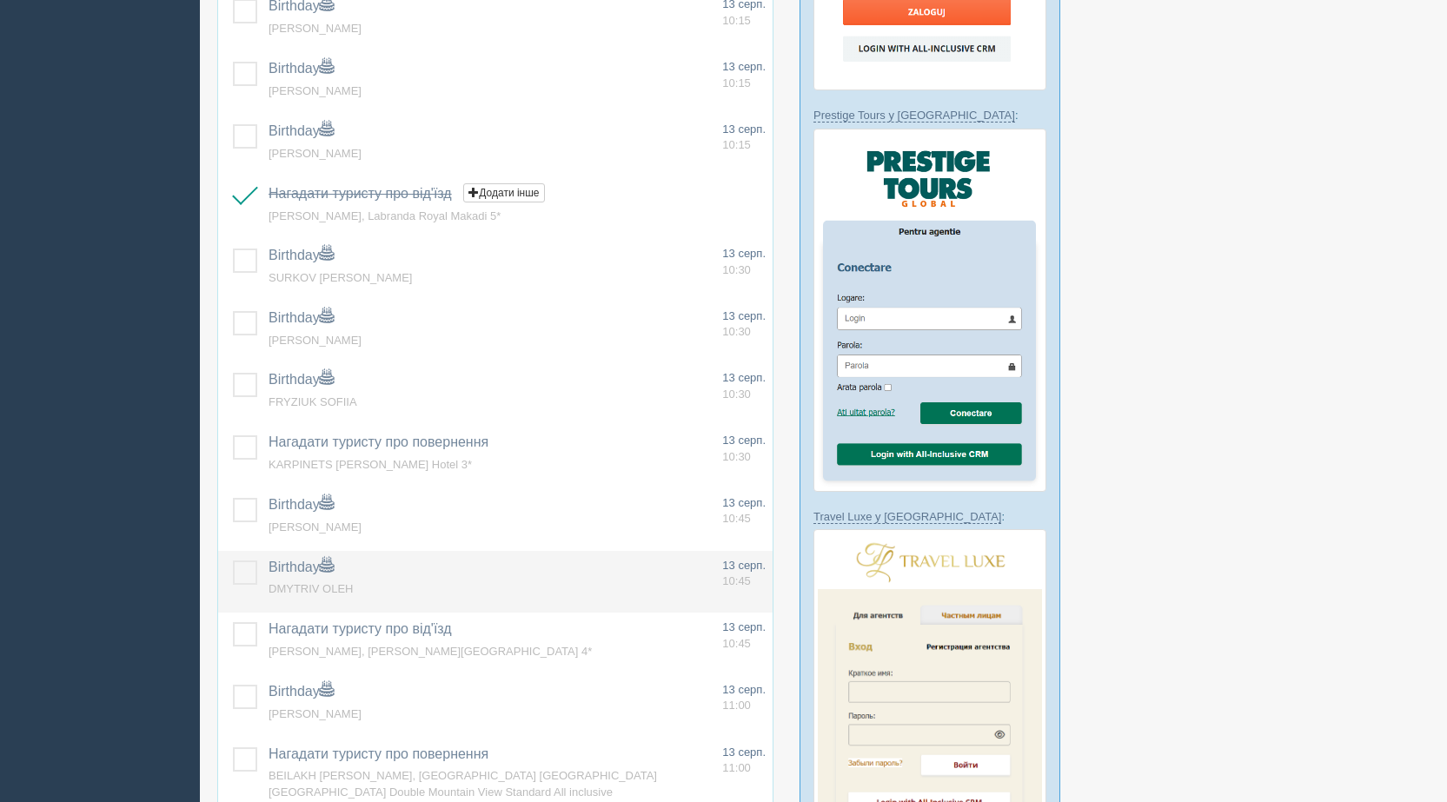
click at [233, 561] on label at bounding box center [233, 561] width 0 height 0
click at [0, 0] on input "checkbox" at bounding box center [0, 0] width 0 height 0
click at [233, 561] on label at bounding box center [233, 561] width 0 height 0
click at [0, 0] on input "checkbox" at bounding box center [0, 0] width 0 height 0
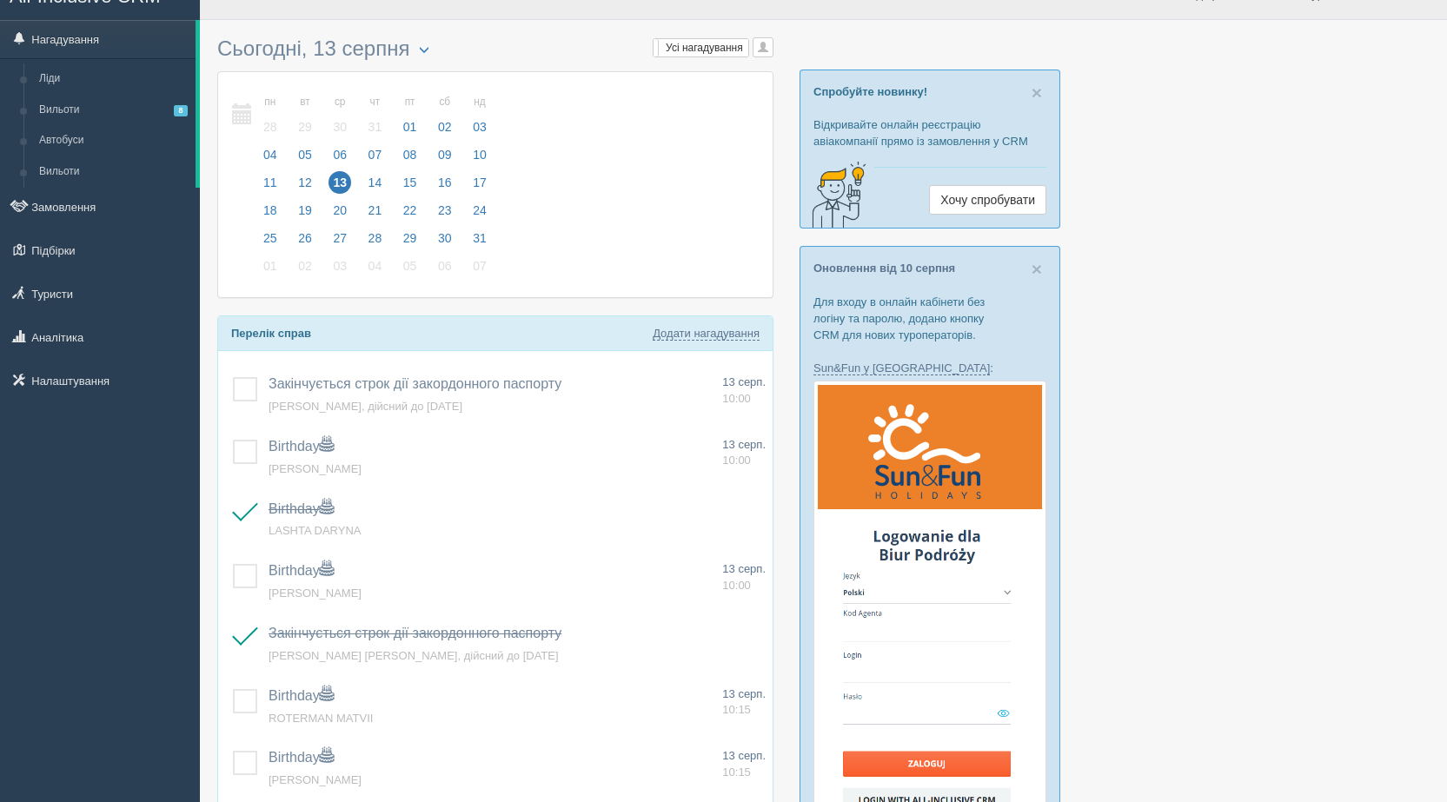
scroll to position [0, 0]
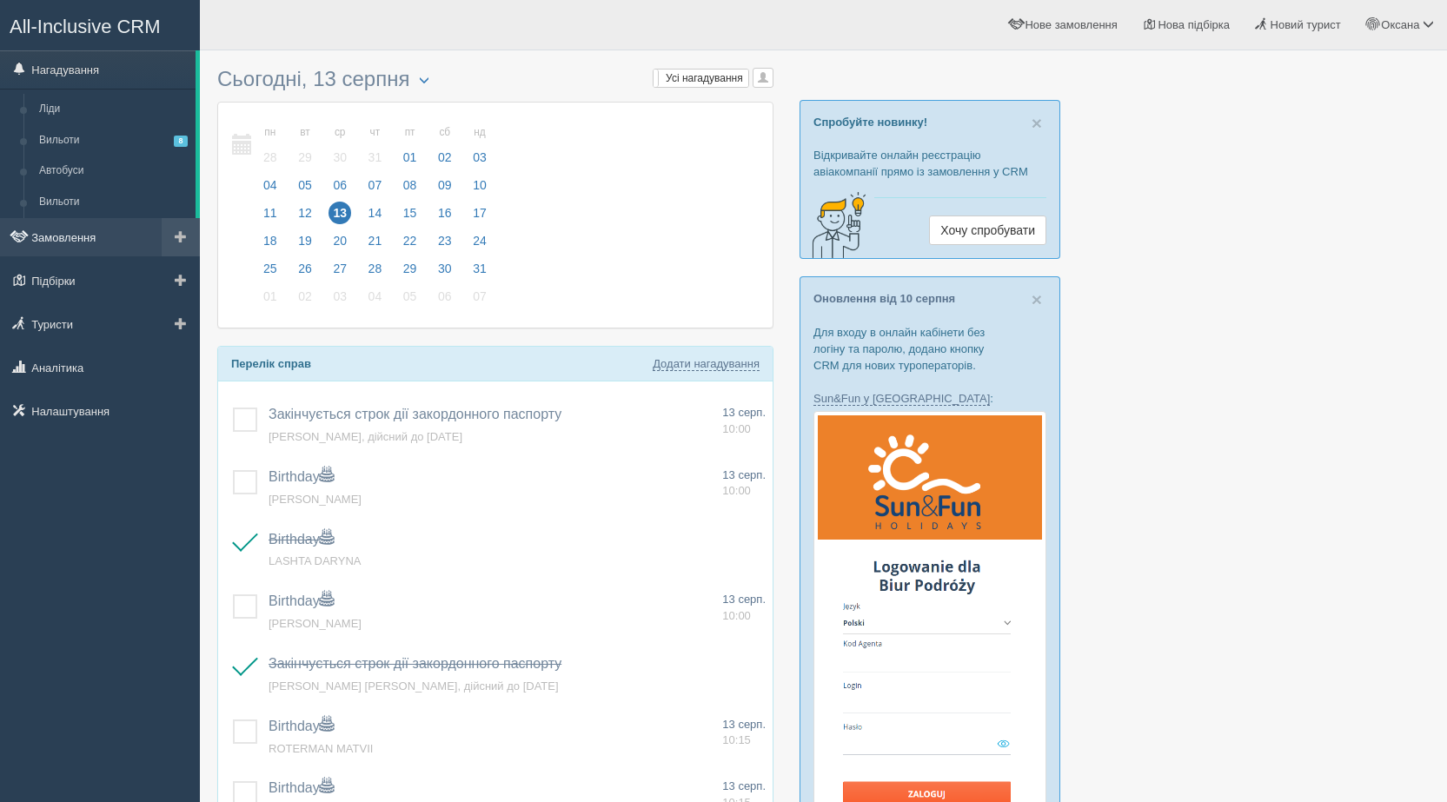
click at [75, 246] on link "Замовлення" at bounding box center [100, 237] width 200 height 38
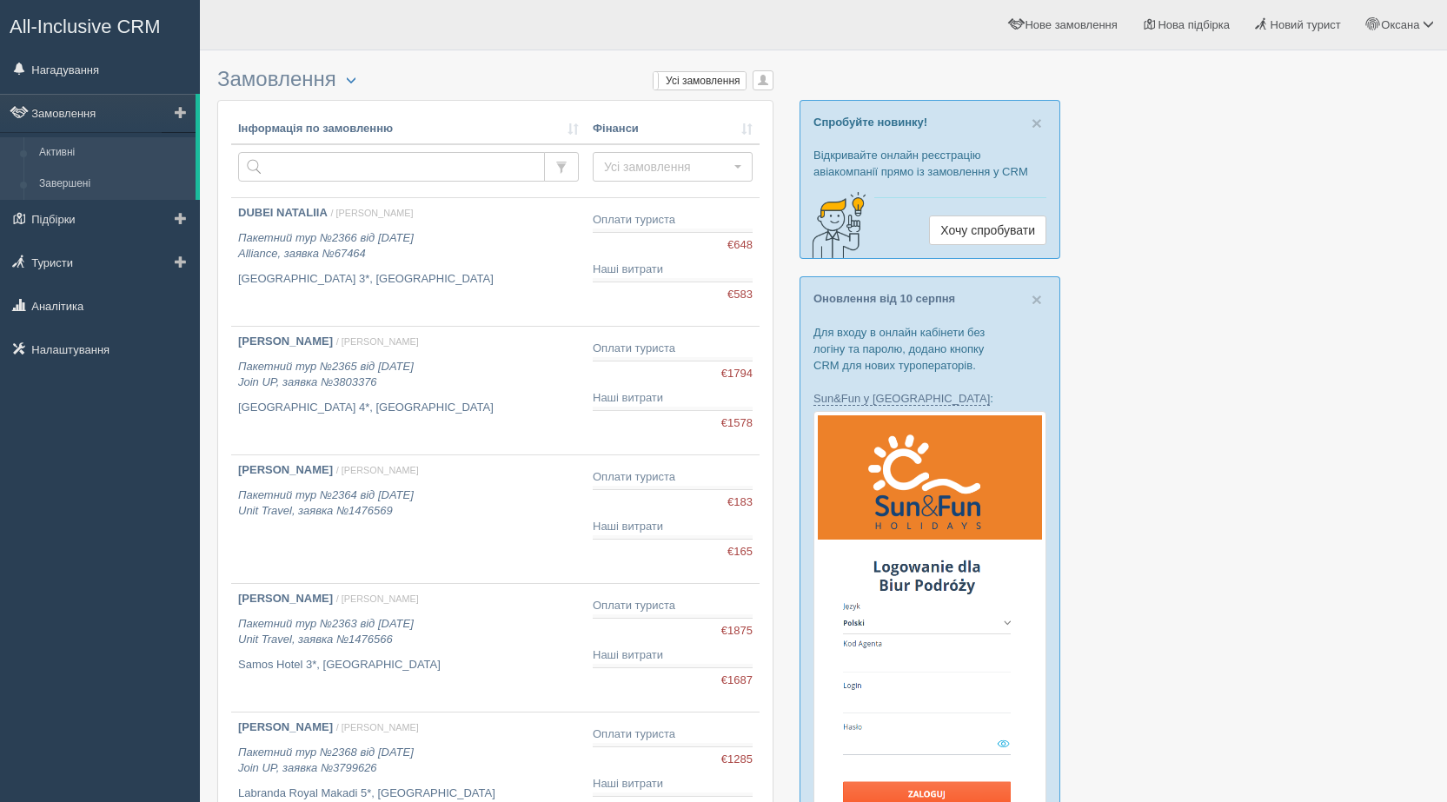
click at [94, 185] on link "Завершені" at bounding box center [113, 184] width 164 height 31
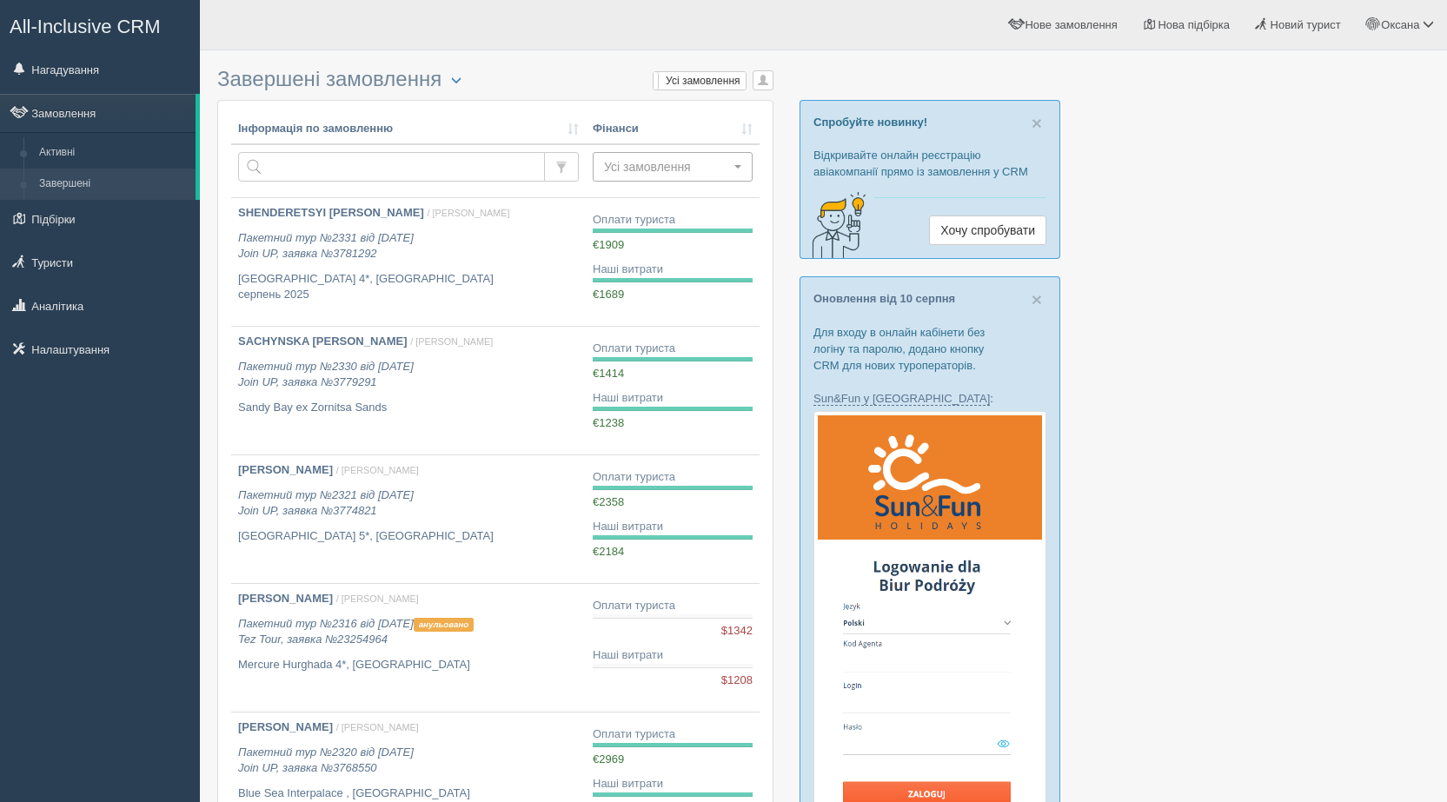
click at [624, 167] on span "Усі замовлення" at bounding box center [667, 166] width 126 height 17
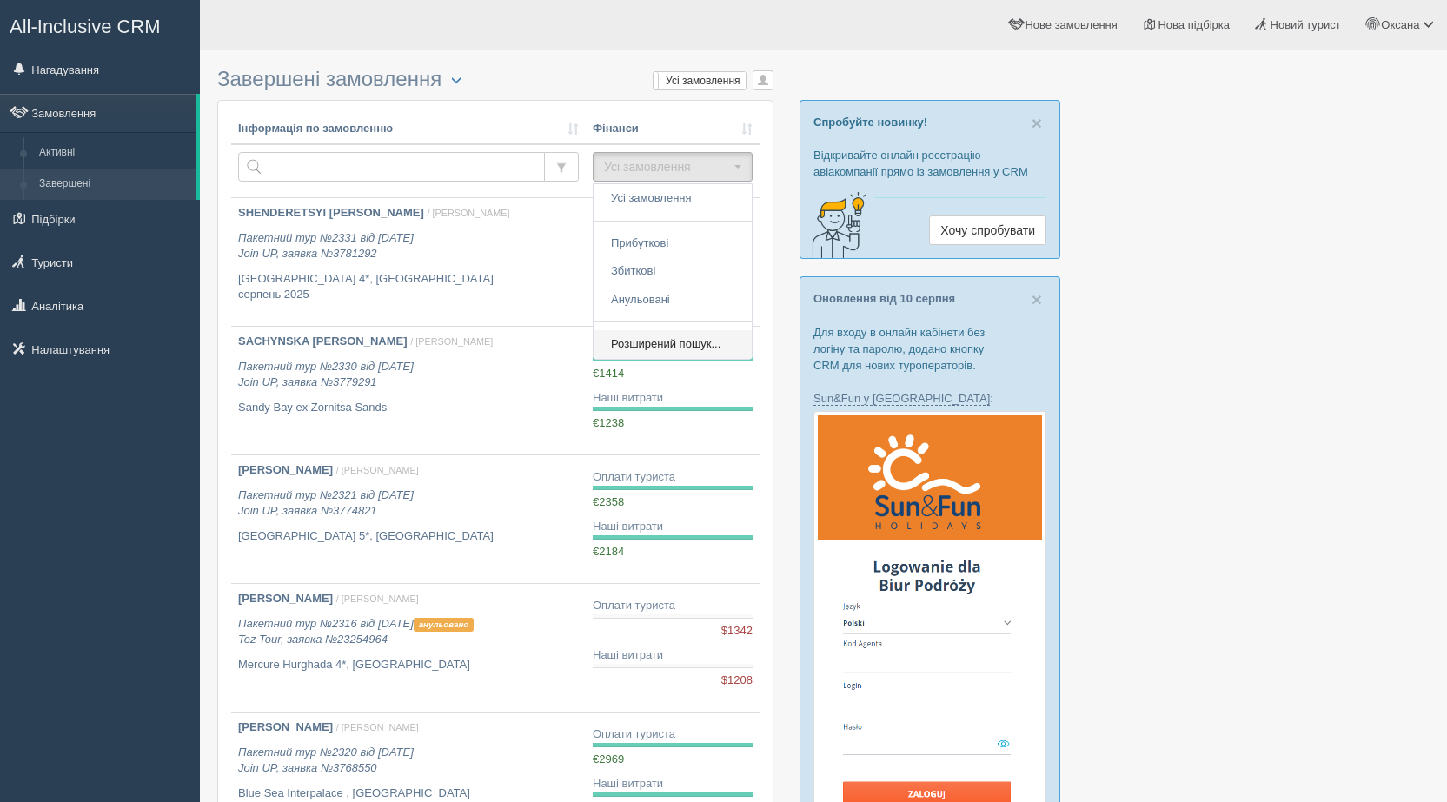
click at [657, 335] on link "Розширений пошук..." at bounding box center [673, 344] width 158 height 29
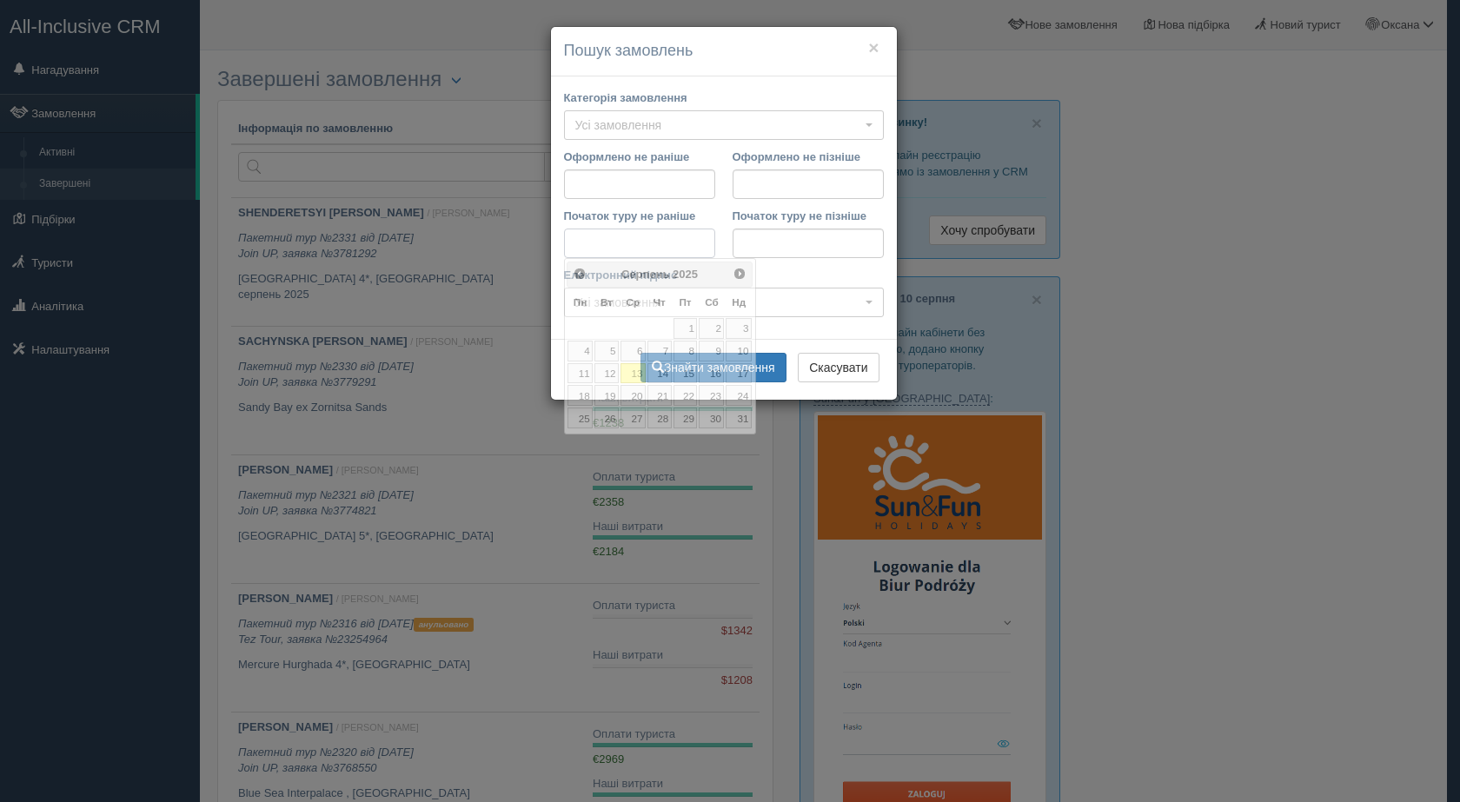
click at [652, 248] on input "Початок туру не раніше" at bounding box center [639, 244] width 151 height 30
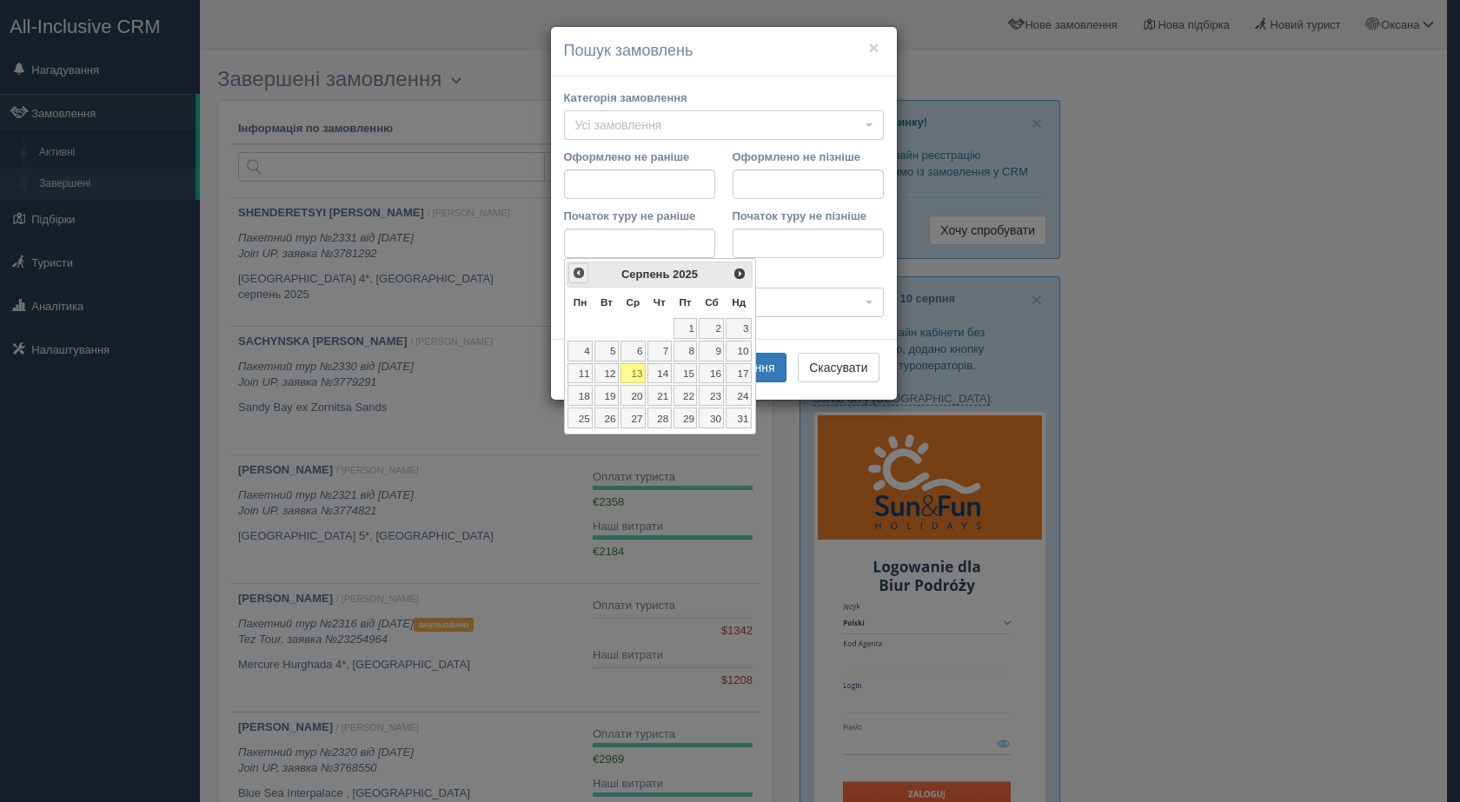
click at [584, 274] on span "<Попер" at bounding box center [579, 273] width 14 height 14
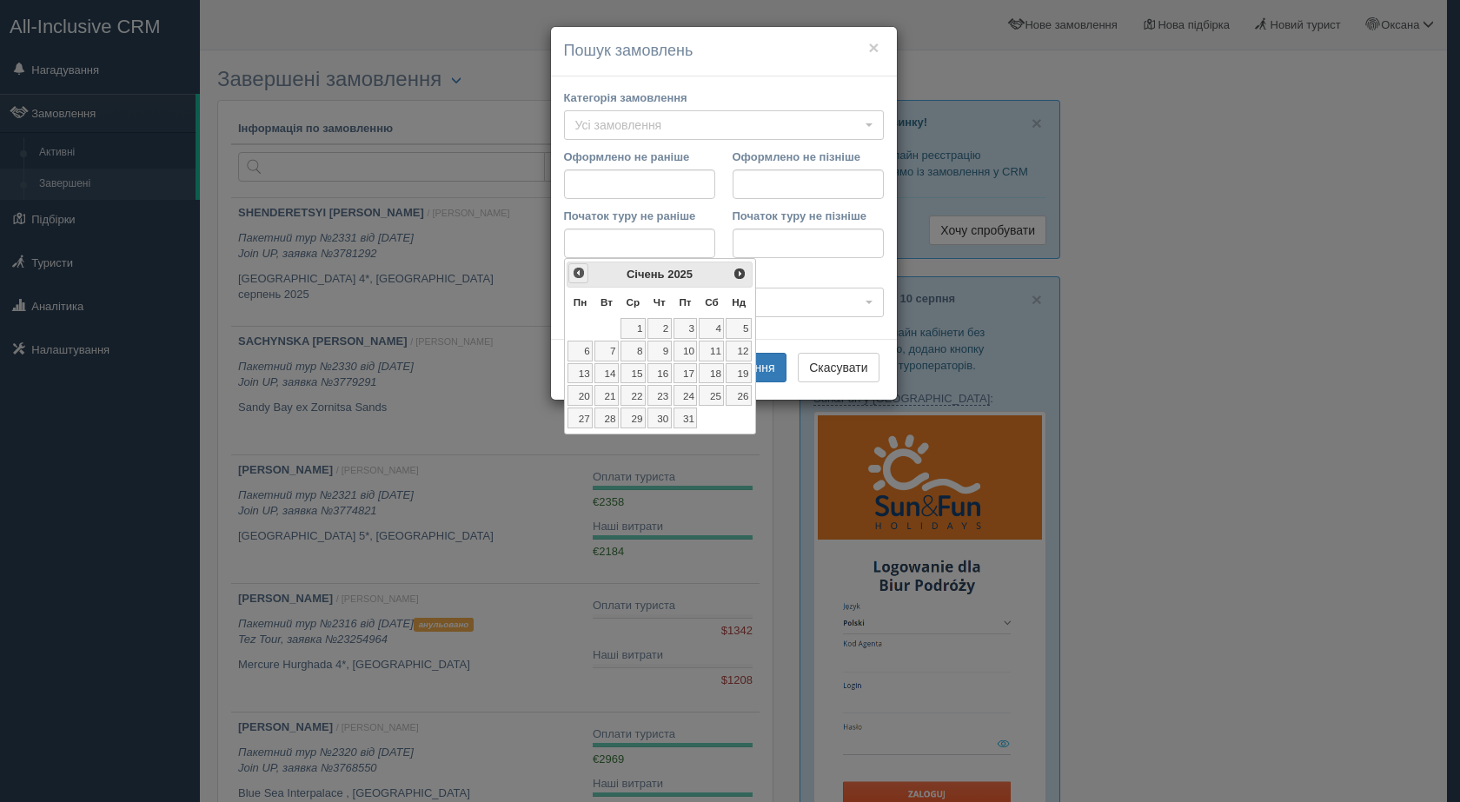
click at [584, 274] on span "<Попер" at bounding box center [579, 273] width 14 height 14
click at [583, 274] on span "<Попер" at bounding box center [579, 273] width 14 height 14
click at [689, 328] on link "2" at bounding box center [686, 328] width 24 height 21
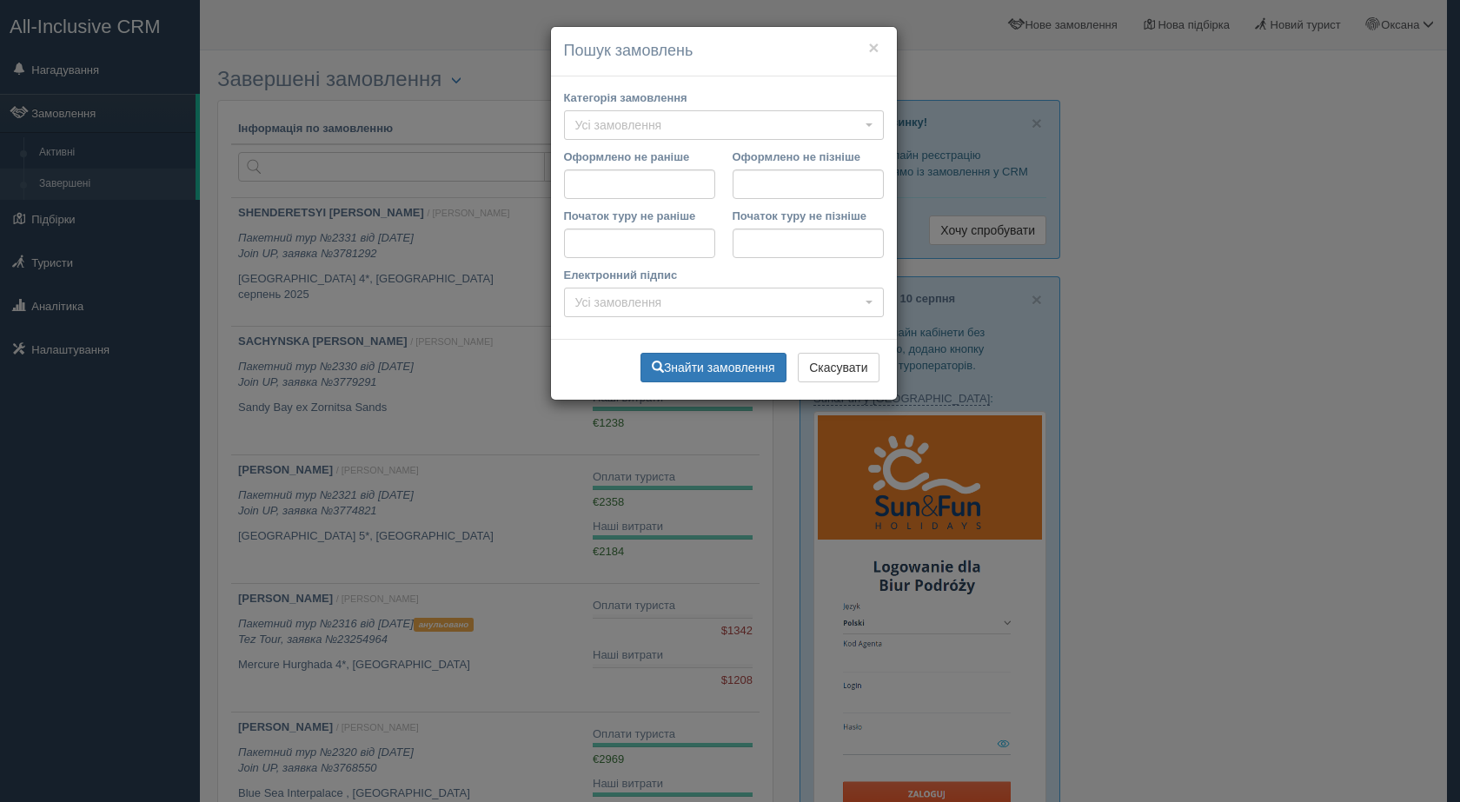
click at [784, 225] on div "Початок туру не пізніше" at bounding box center [808, 233] width 151 height 50
click at [784, 249] on input "Початок туру не пізніше" at bounding box center [808, 244] width 151 height 30
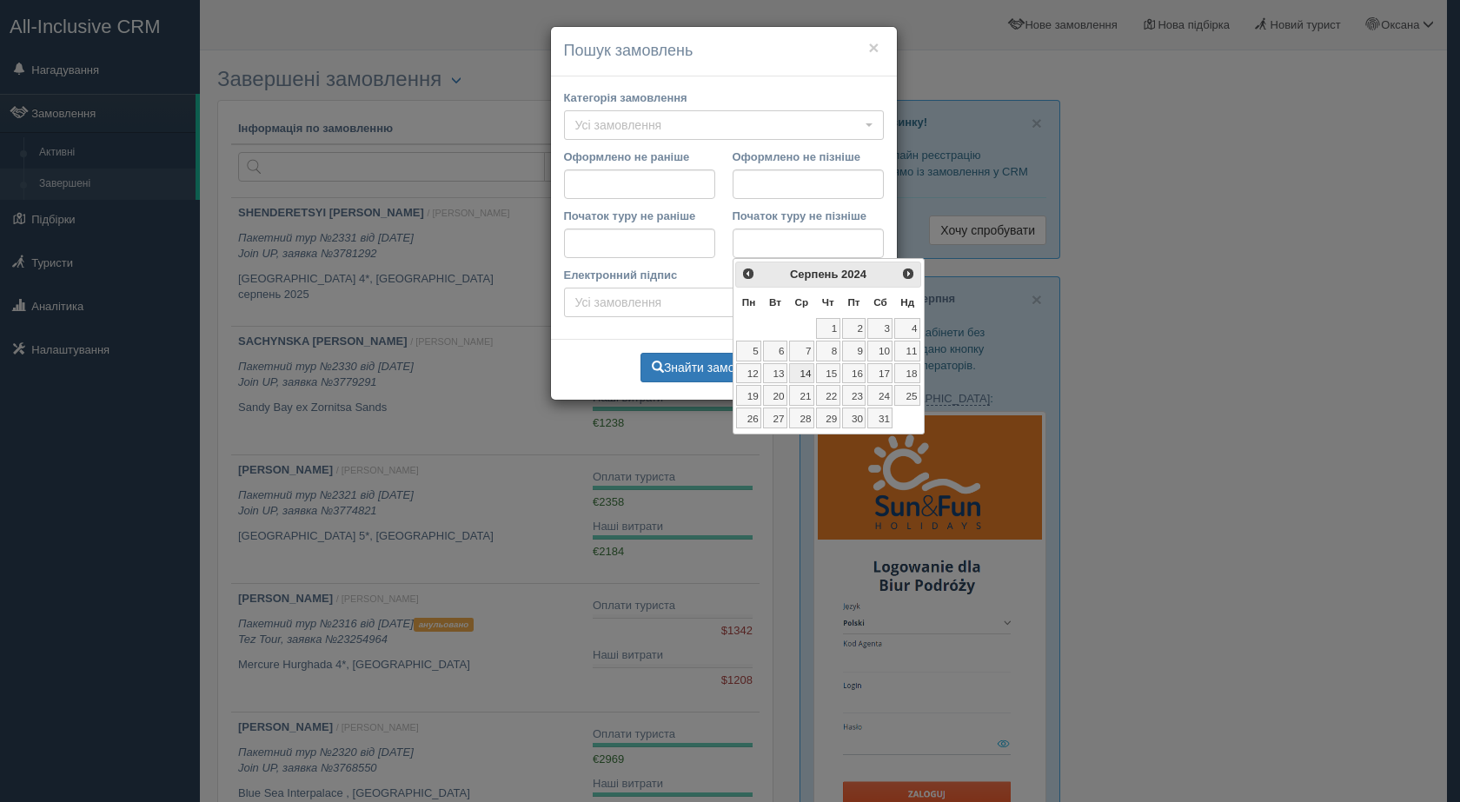
click at [808, 373] on link "14" at bounding box center [801, 373] width 25 height 21
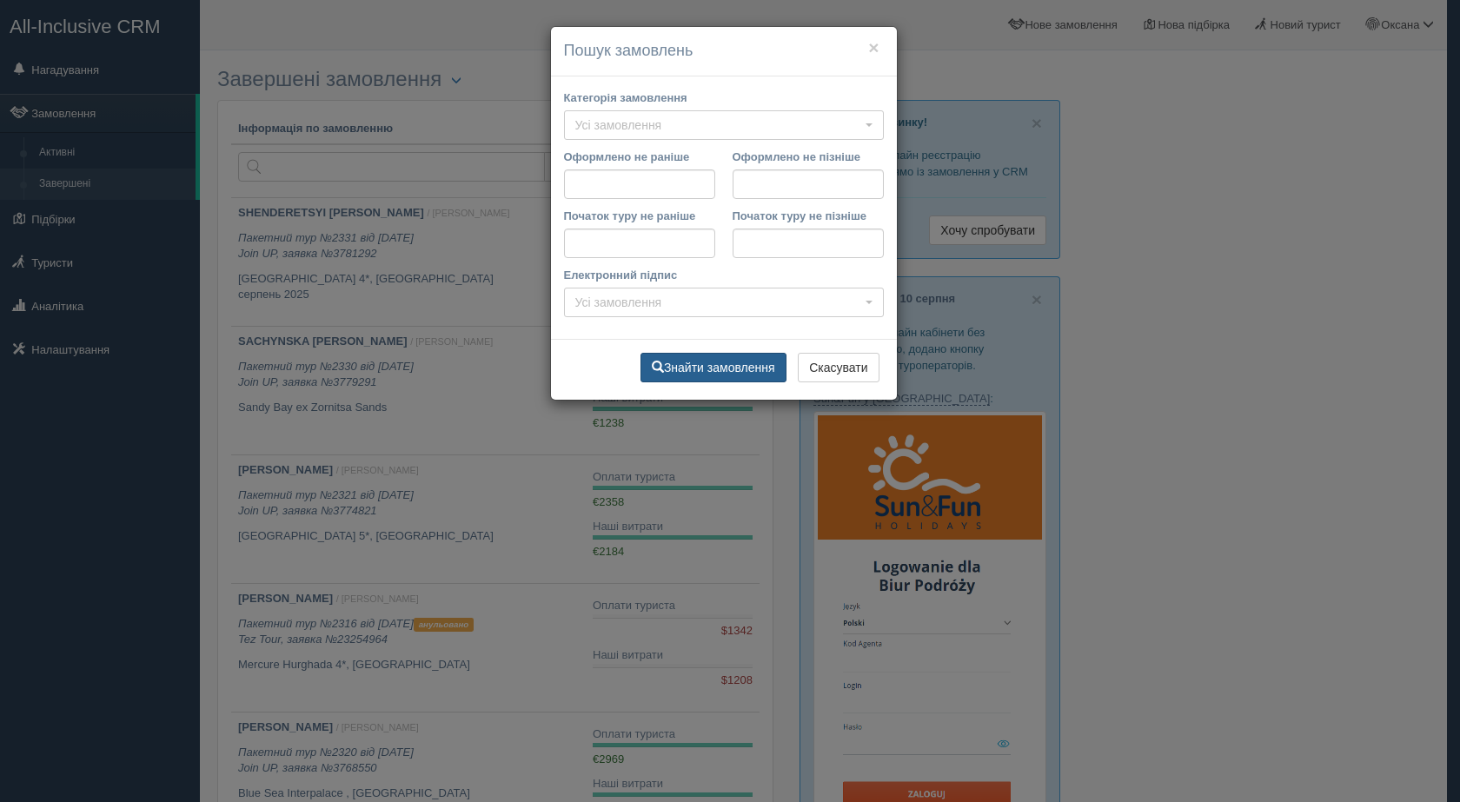
click at [740, 362] on button "Знайти замовлення" at bounding box center [713, 368] width 146 height 30
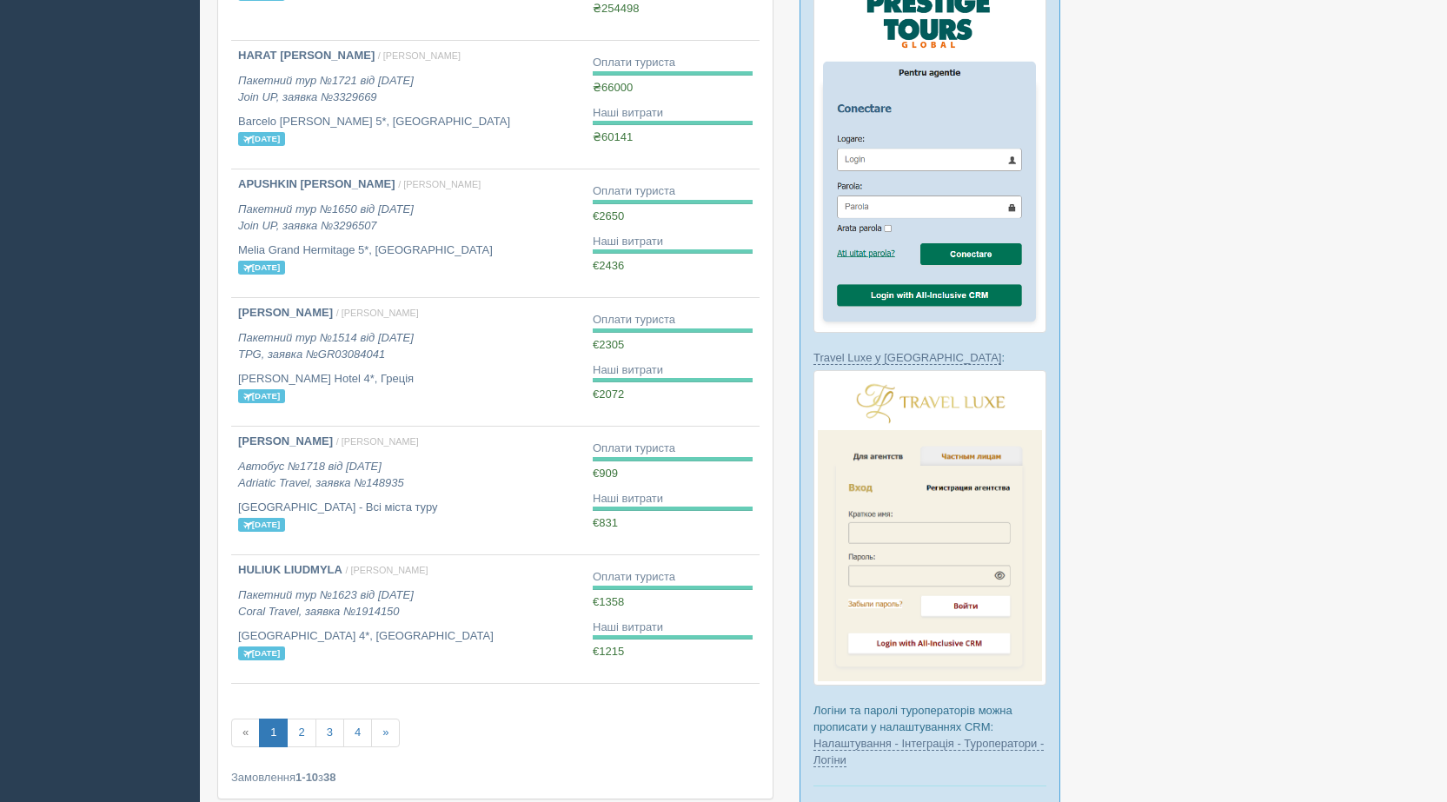
scroll to position [956, 0]
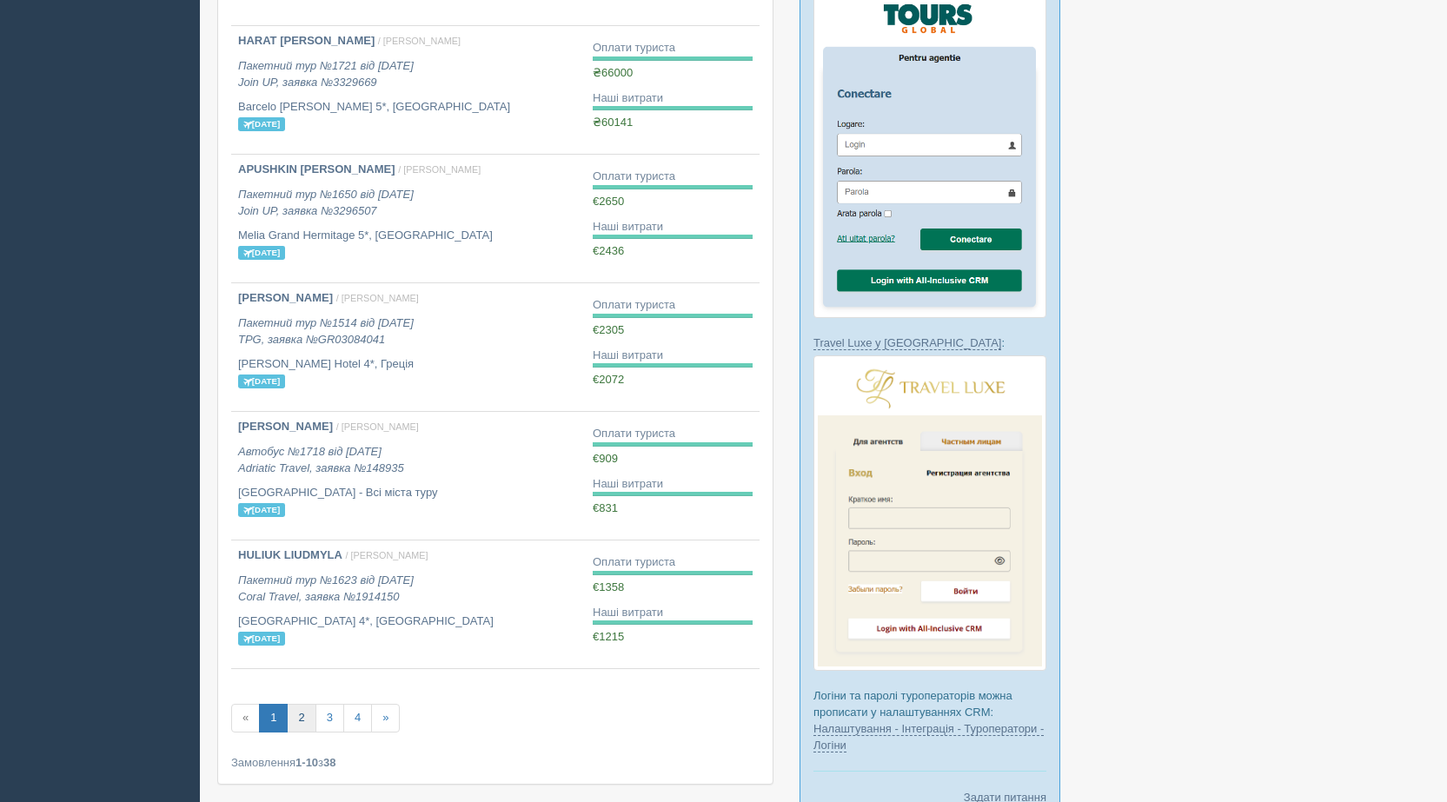
click at [312, 719] on link "2" at bounding box center [301, 718] width 29 height 29
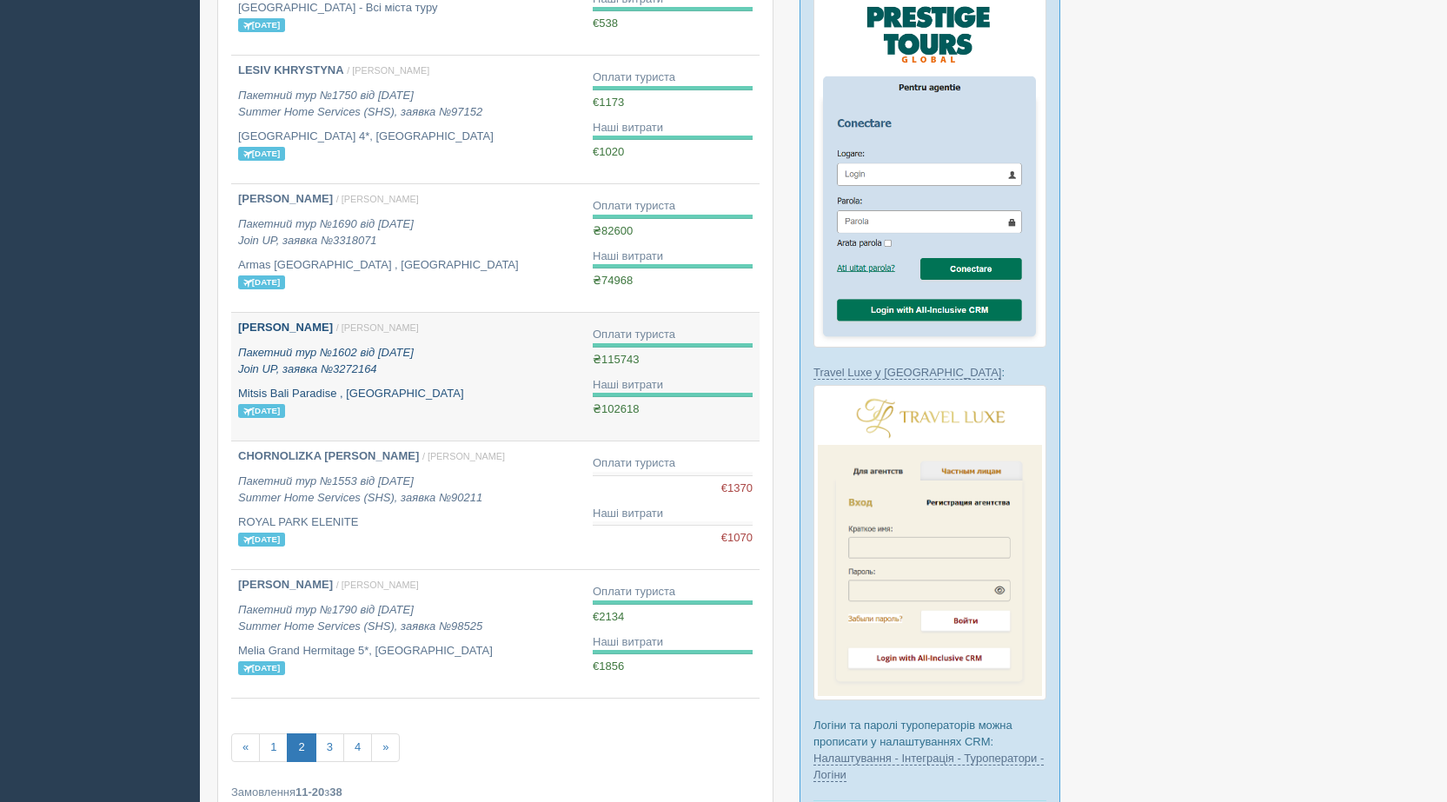
scroll to position [956, 0]
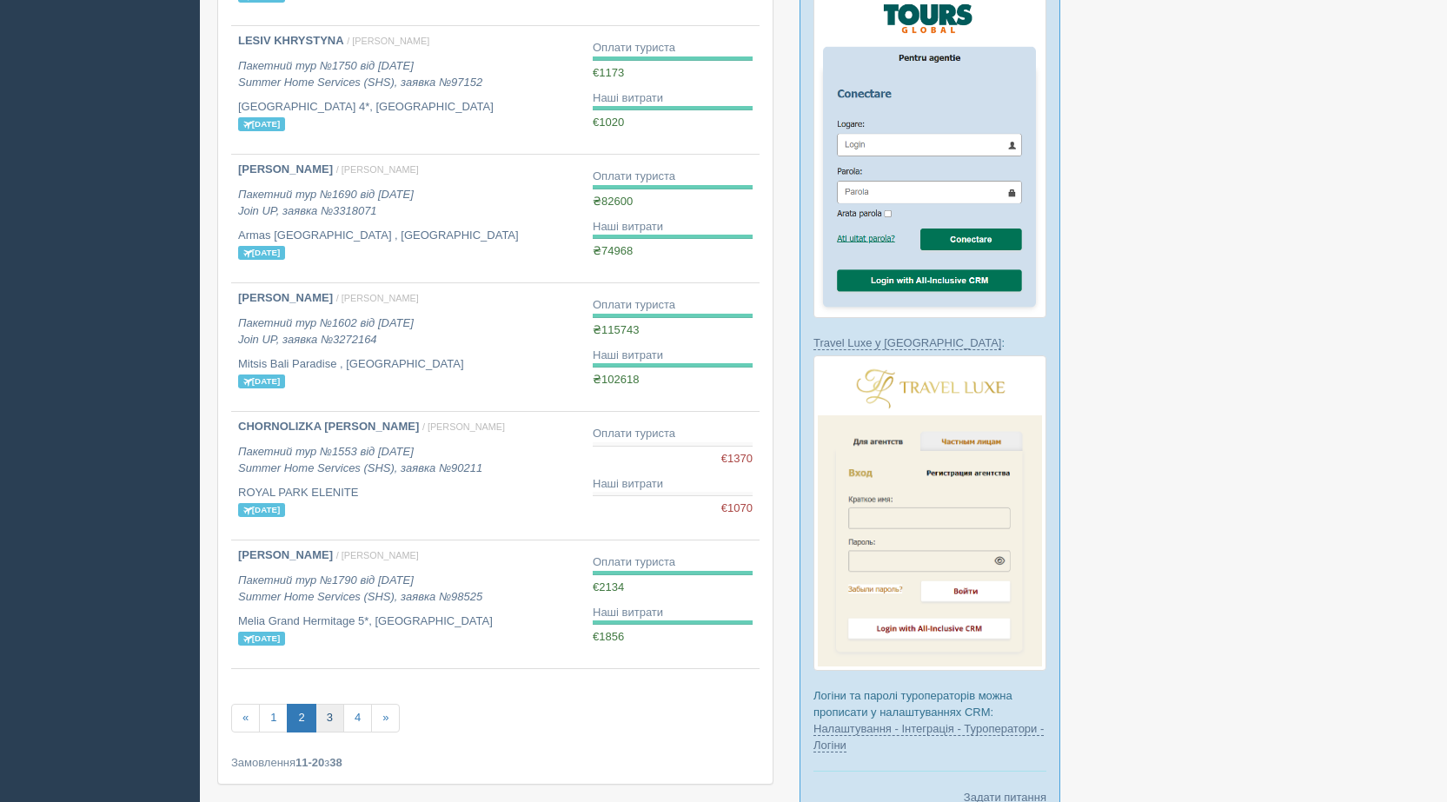
click at [339, 713] on link "3" at bounding box center [329, 718] width 29 height 29
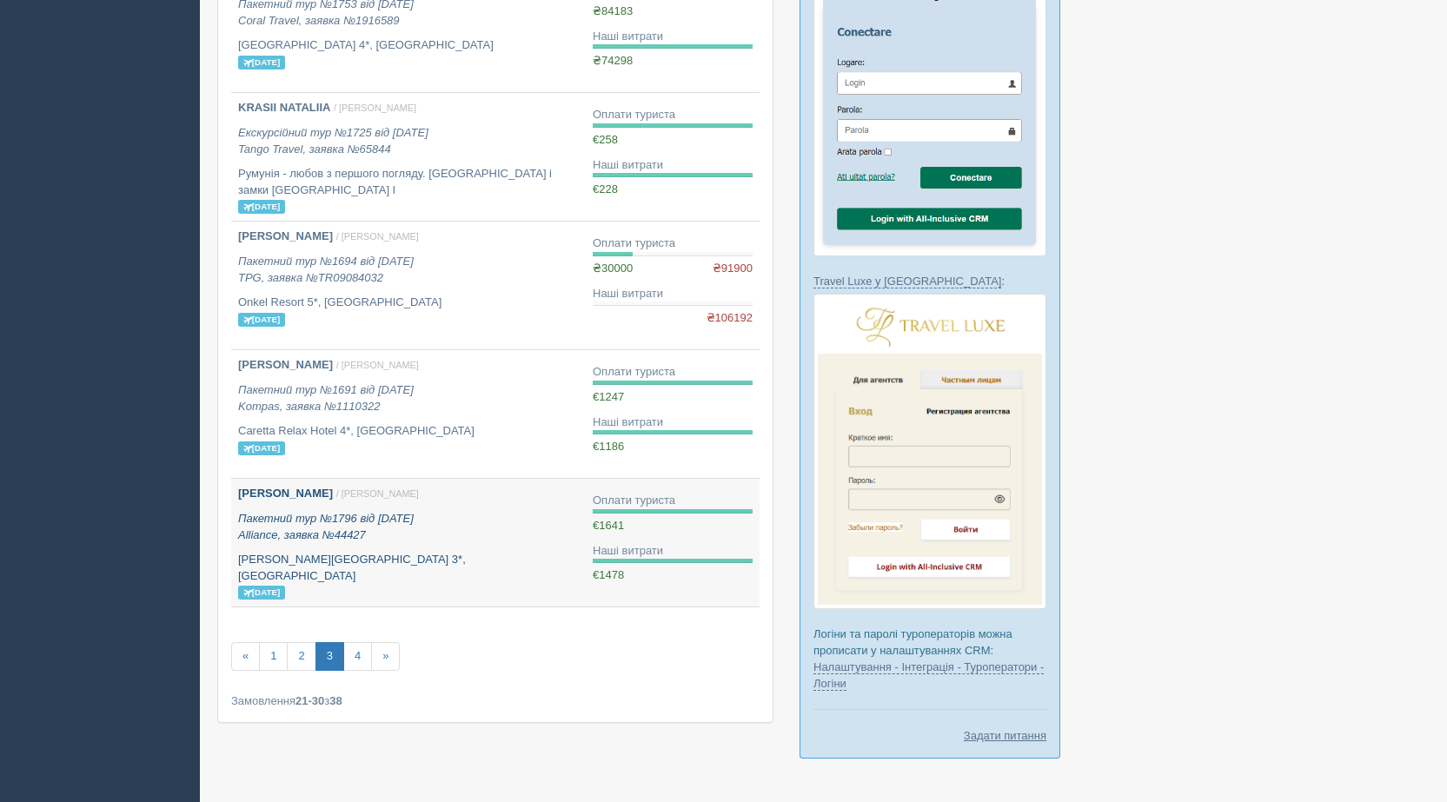
scroll to position [1070, 0]
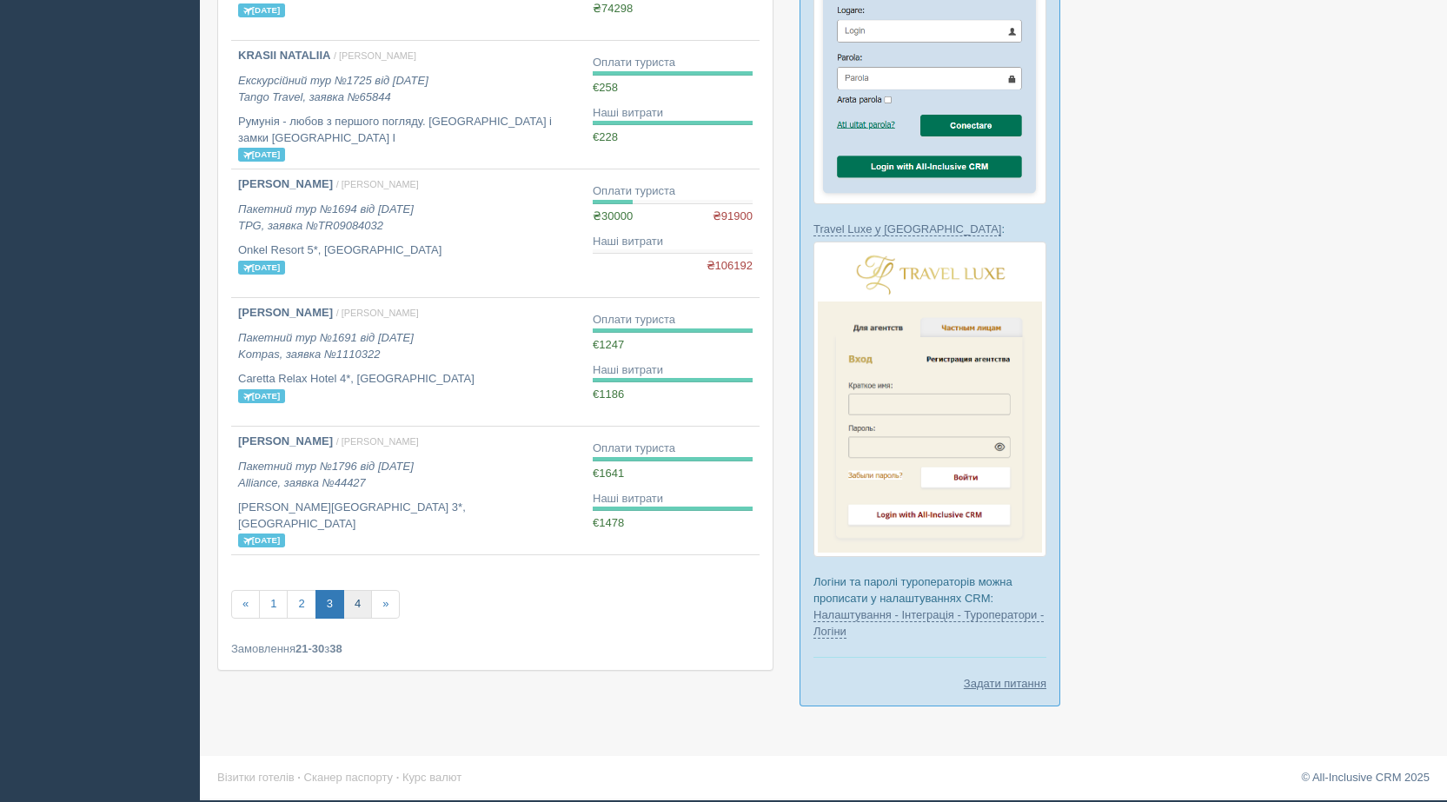
click at [361, 605] on link "4" at bounding box center [357, 604] width 29 height 29
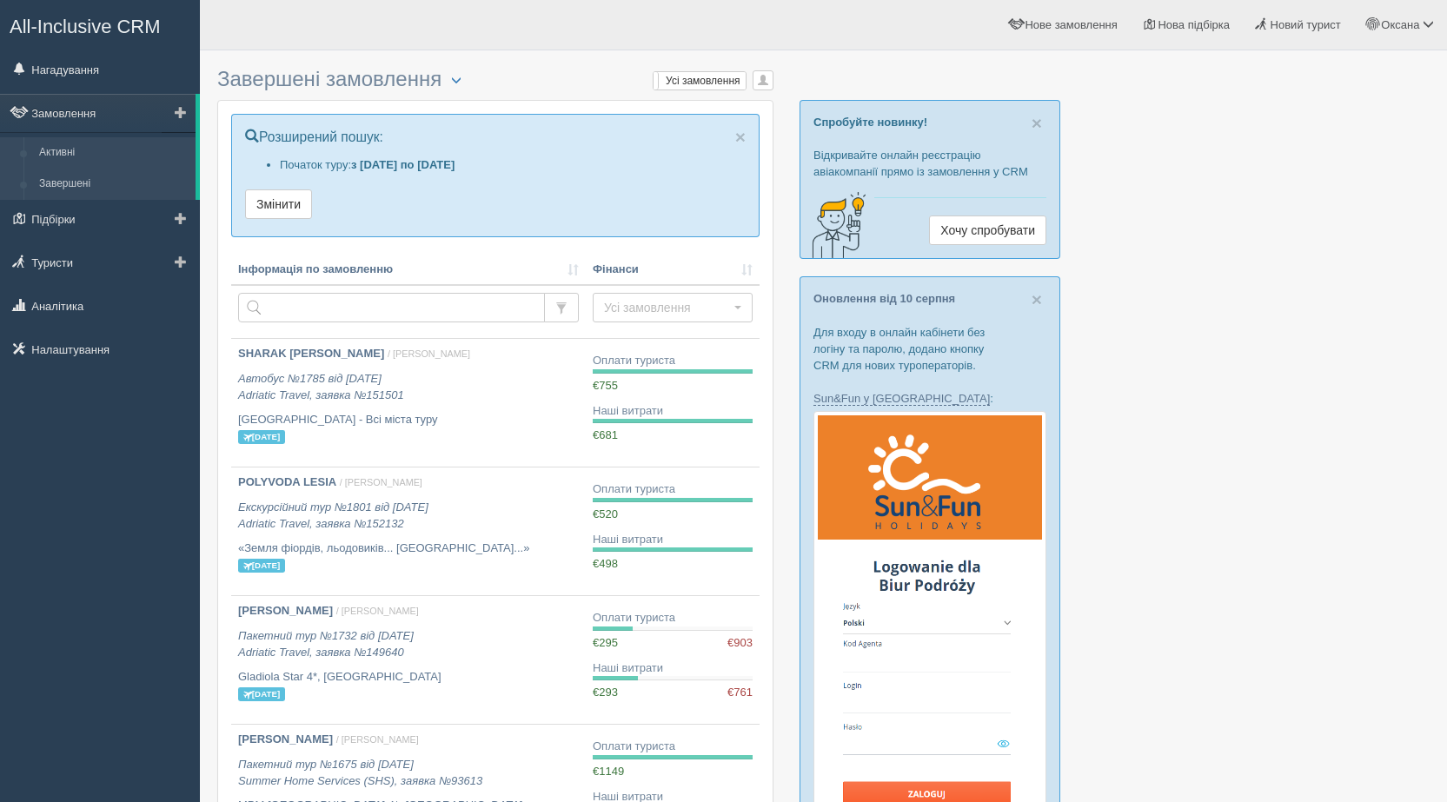
click at [81, 157] on link "Активні" at bounding box center [113, 152] width 164 height 31
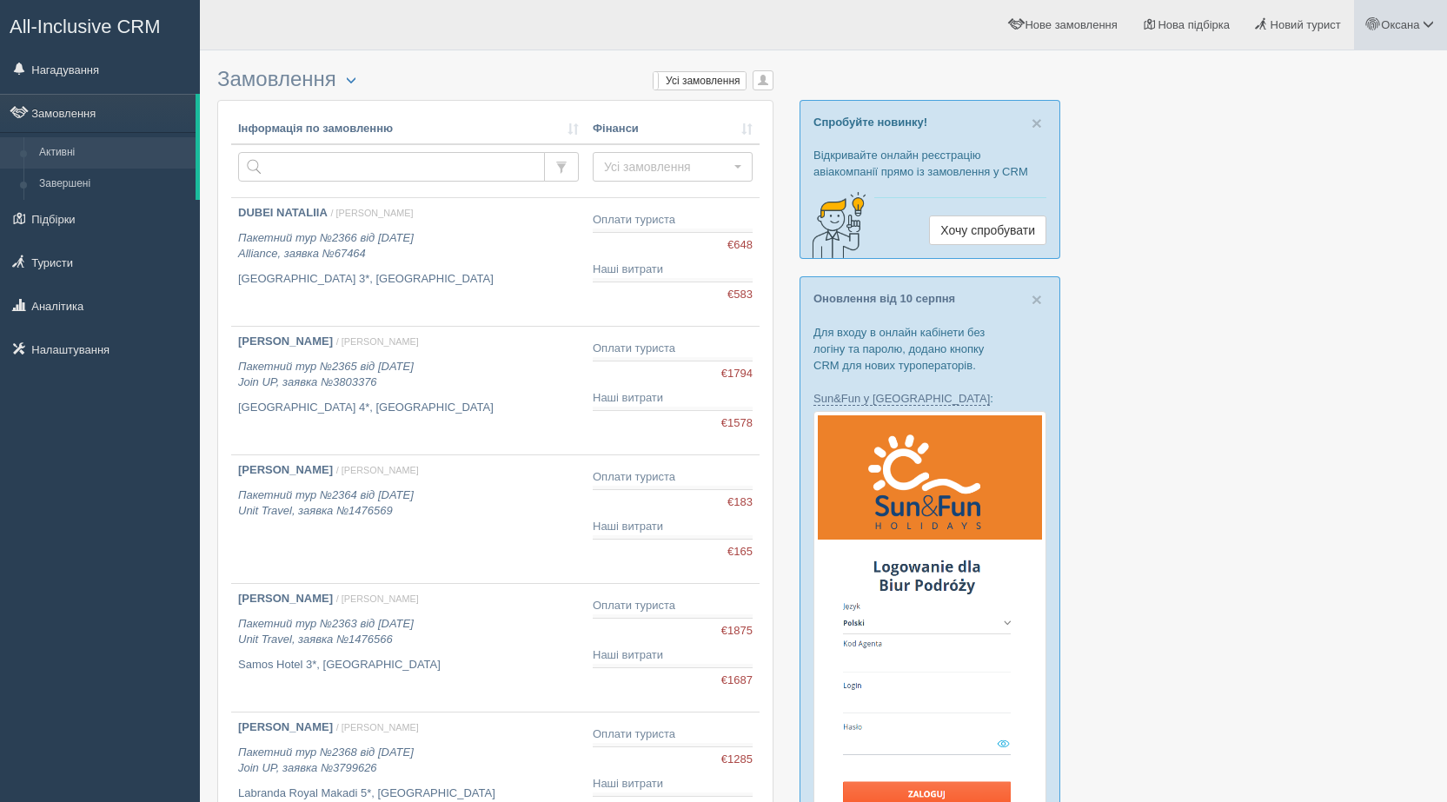
click at [1416, 31] on link "Оксана" at bounding box center [1400, 25] width 93 height 50
click at [1295, 223] on link "Вихід" at bounding box center [1351, 225] width 189 height 37
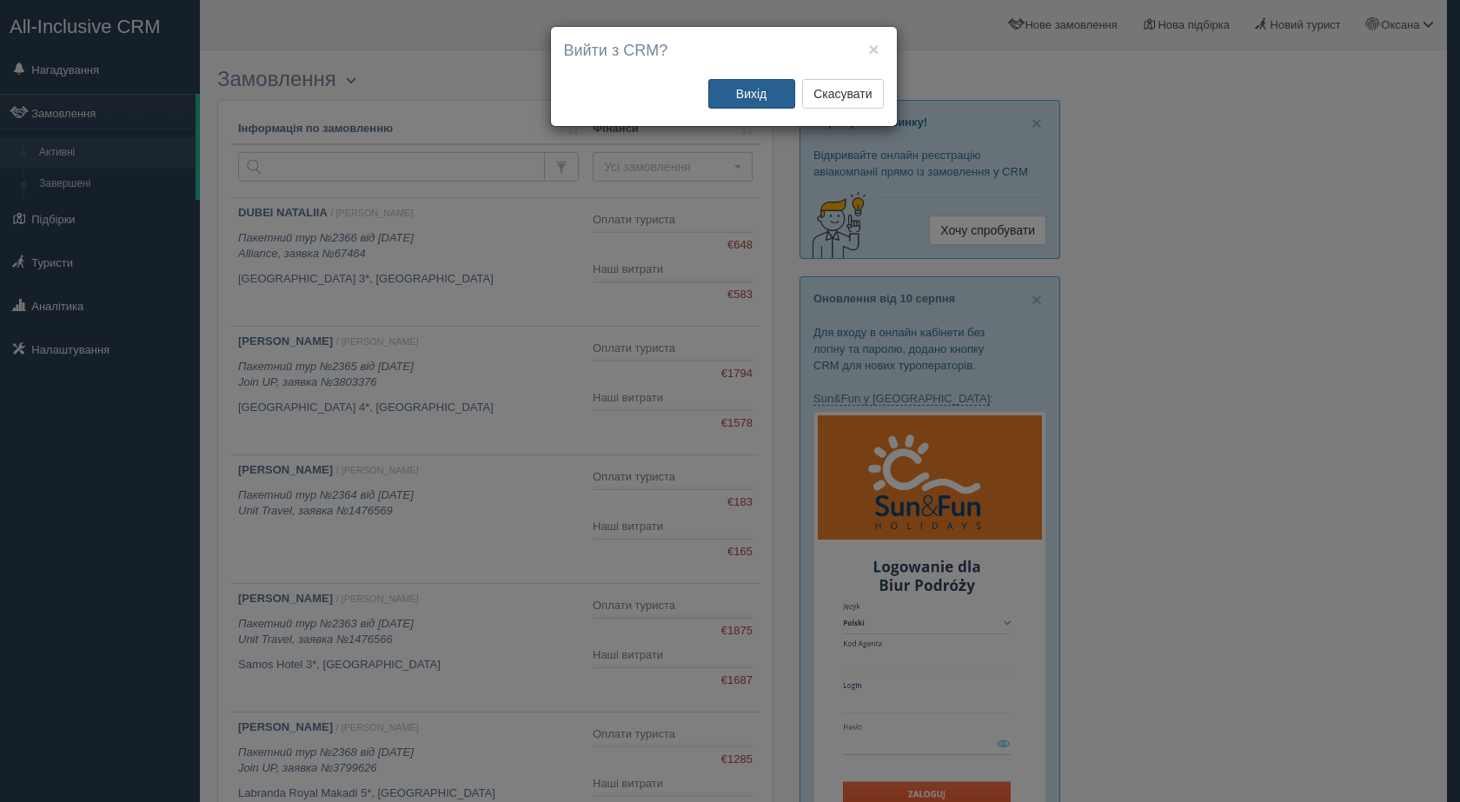
click at [772, 100] on button "Вихід" at bounding box center [751, 94] width 87 height 30
